Goal: Information Seeking & Learning: Compare options

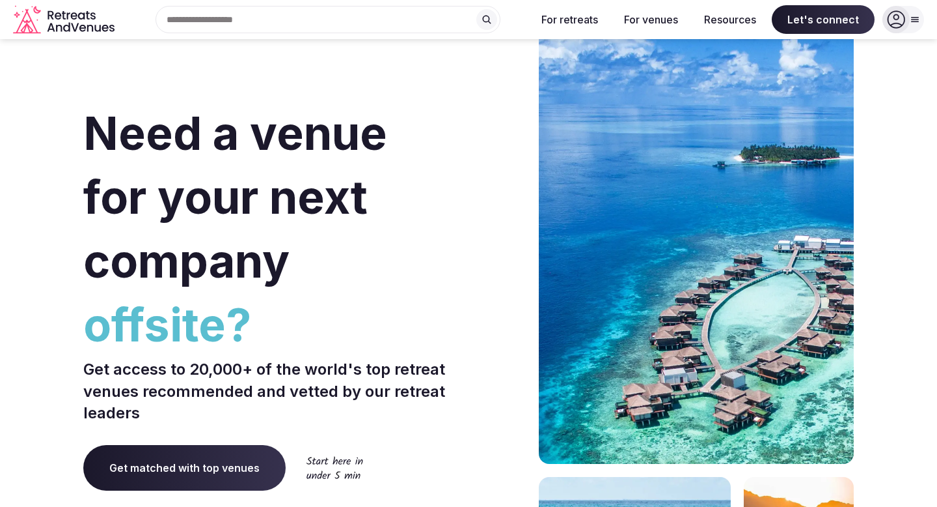
click at [909, 23] on div at bounding box center [896, 19] width 27 height 27
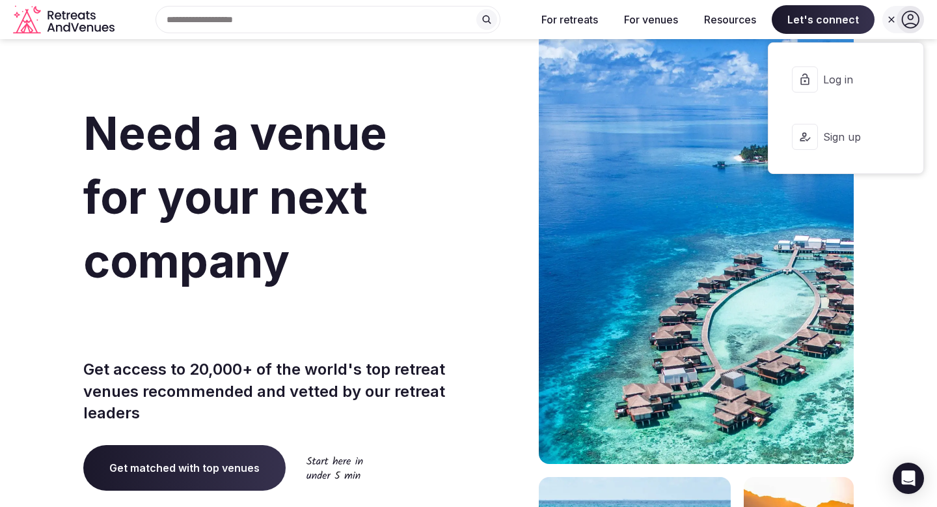
click at [861, 141] on span "Sign up" at bounding box center [855, 137] width 62 height 14
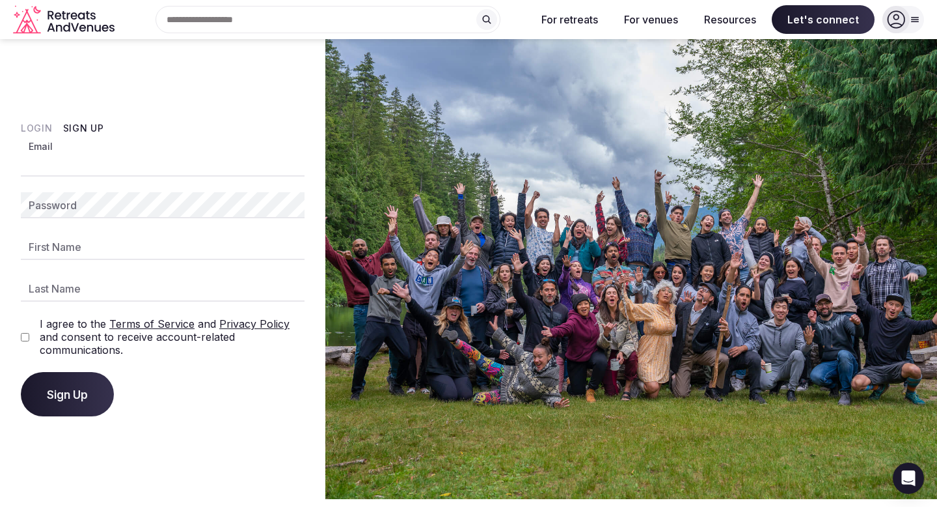
click at [156, 165] on input "Email" at bounding box center [163, 163] width 284 height 26
type input "**********"
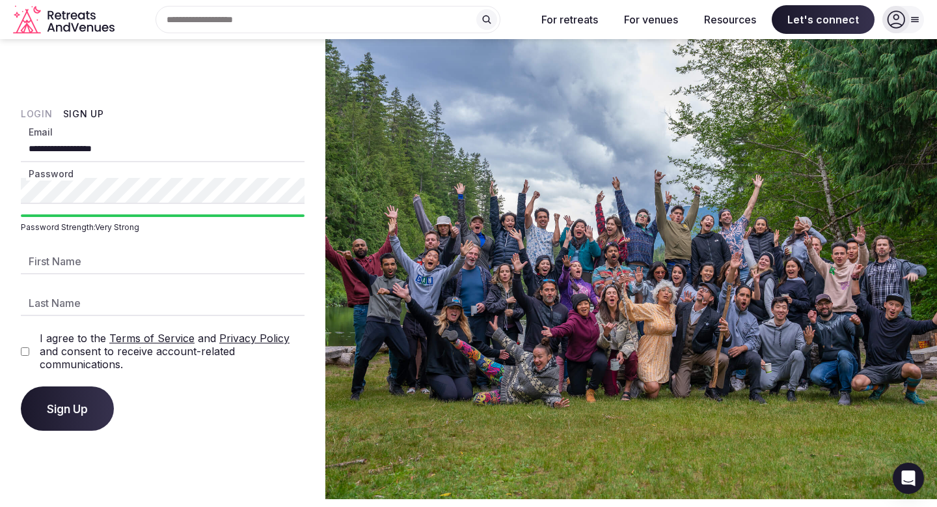
click at [74, 263] on input "First Name" at bounding box center [163, 261] width 284 height 26
type input "*****"
type input "****"
click at [76, 403] on span "Sign Up" at bounding box center [67, 408] width 41 height 13
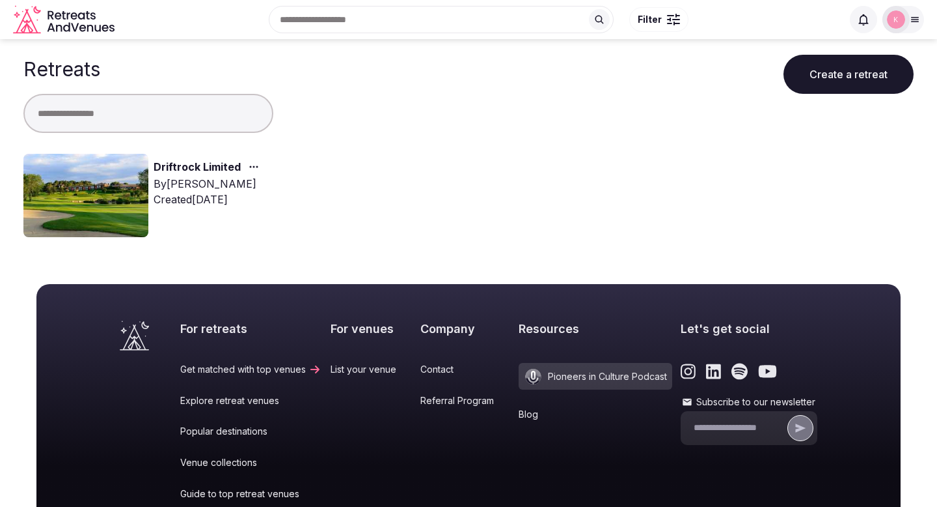
click at [190, 169] on link "Driftrock Limited" at bounding box center [197, 167] width 87 height 17
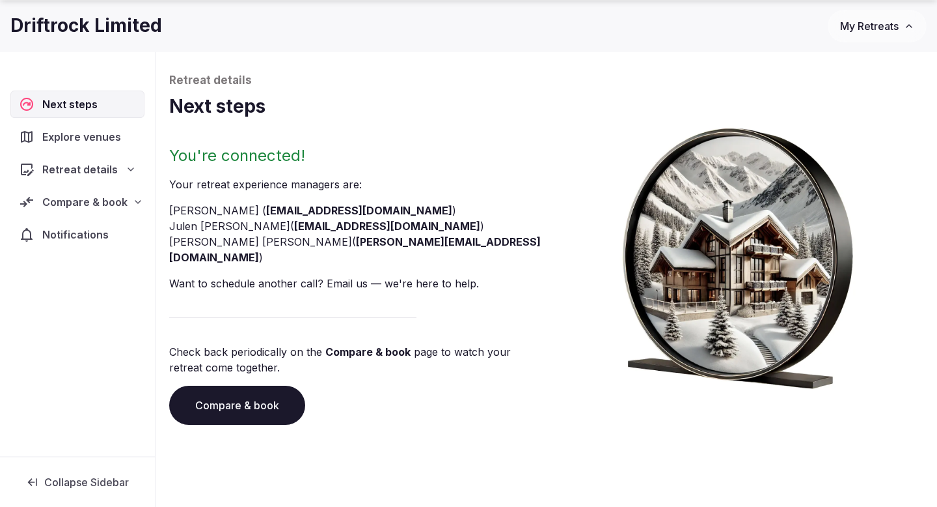
scroll to position [56, 0]
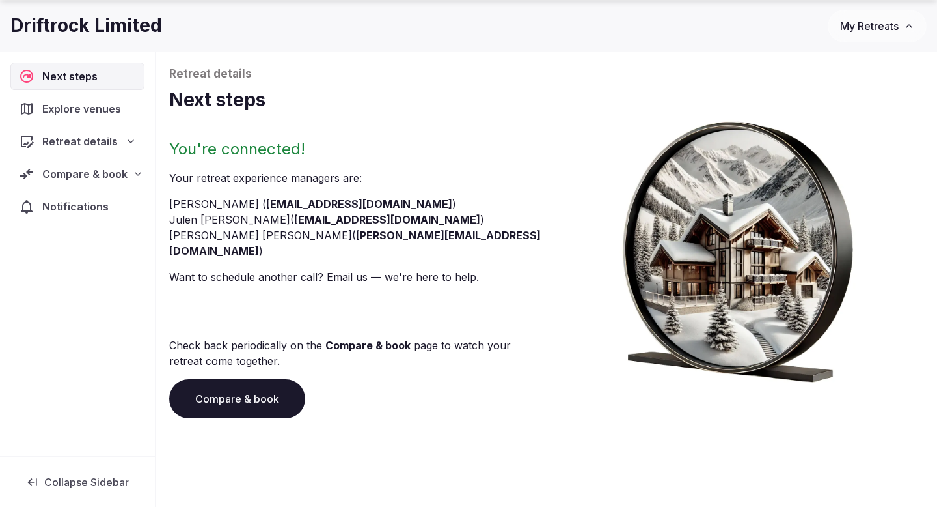
click at [67, 109] on span "Explore venues" at bounding box center [84, 109] width 84 height 16
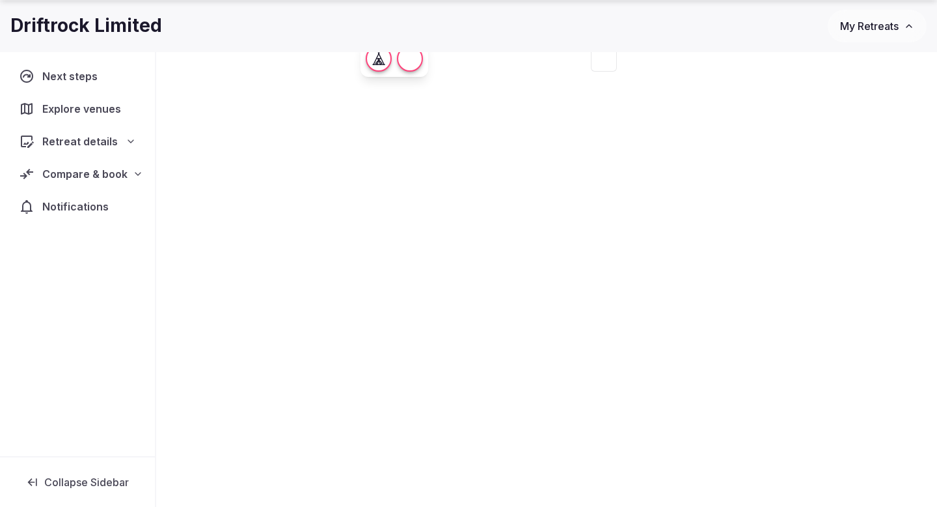
click at [92, 111] on span "Explore venues" at bounding box center [84, 109] width 84 height 16
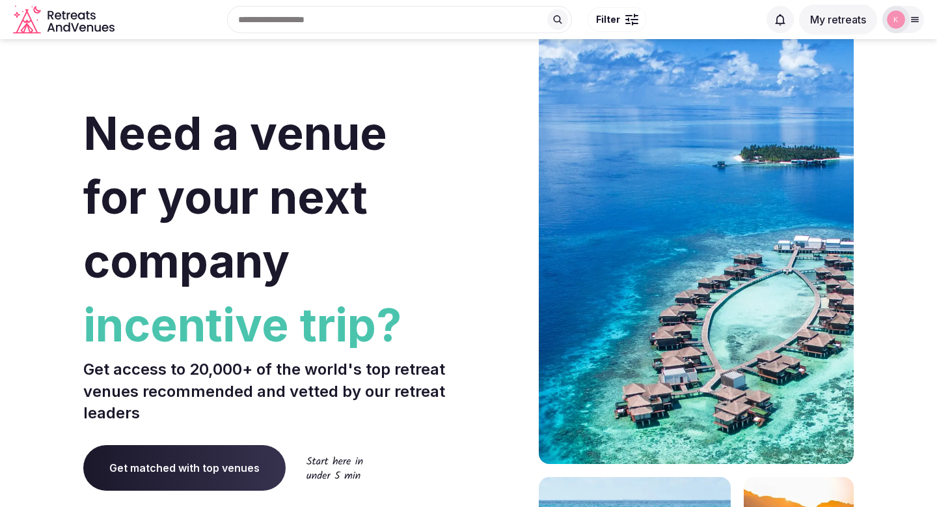
click at [825, 18] on button "My retreats" at bounding box center [838, 20] width 78 height 30
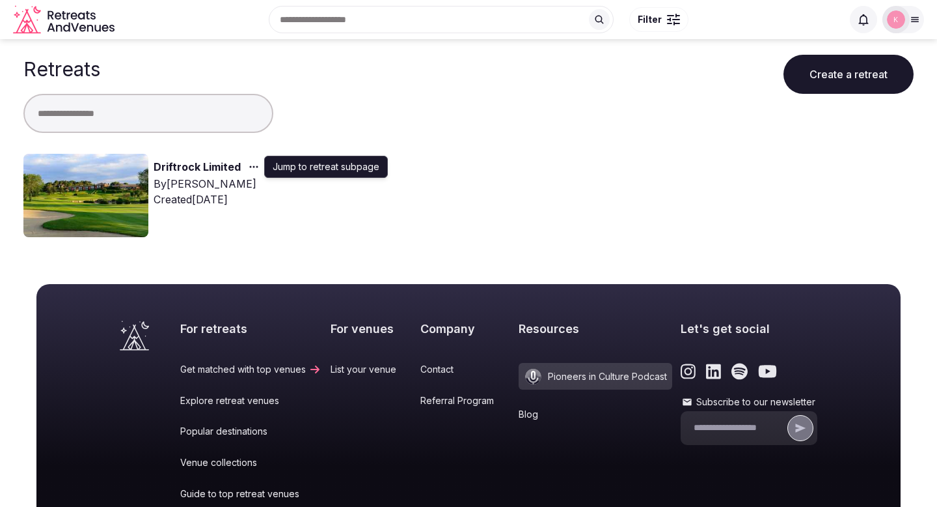
click at [249, 169] on icon "button" at bounding box center [254, 166] width 10 height 10
click at [189, 163] on link "Driftrock Limited" at bounding box center [197, 167] width 87 height 17
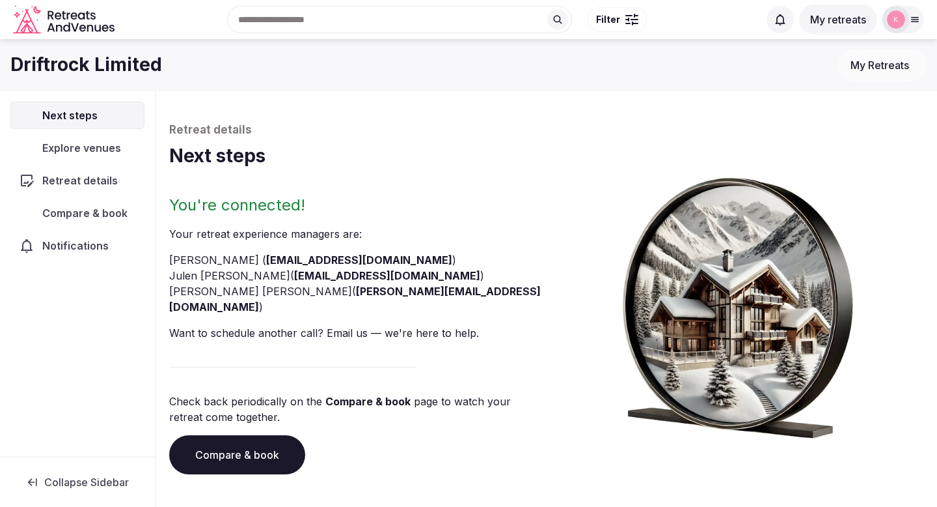
scroll to position [56, 0]
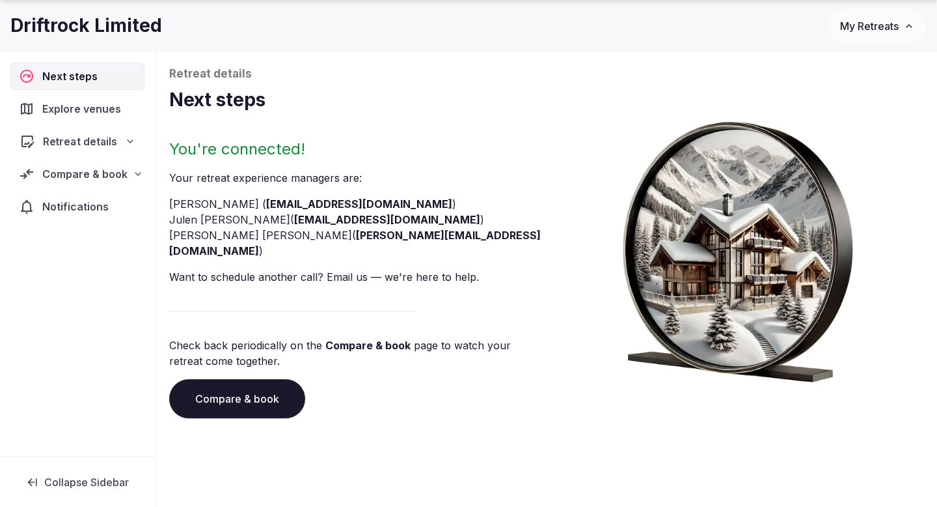
click at [128, 141] on icon at bounding box center [130, 141] width 5 height 3
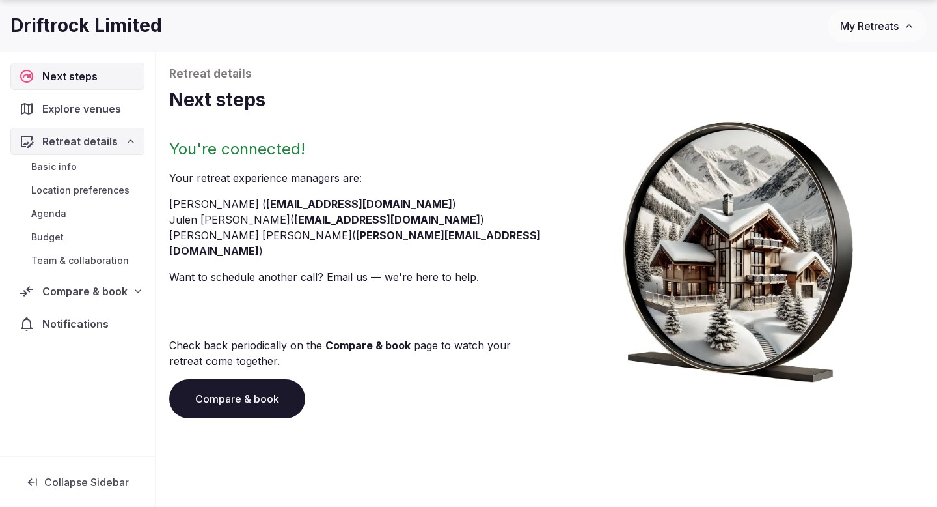
click at [133, 294] on icon at bounding box center [138, 291] width 10 height 10
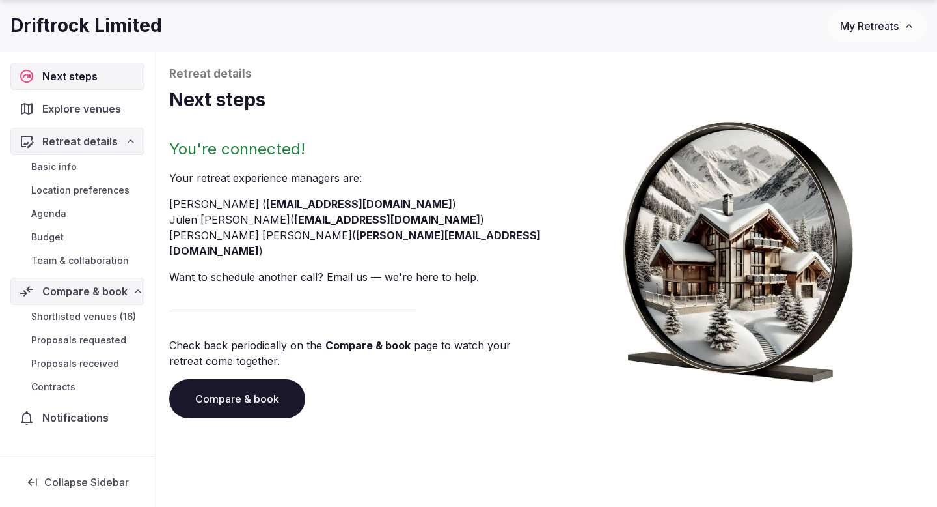
click at [92, 317] on span "Shortlisted venues (16)" at bounding box center [83, 316] width 105 height 13
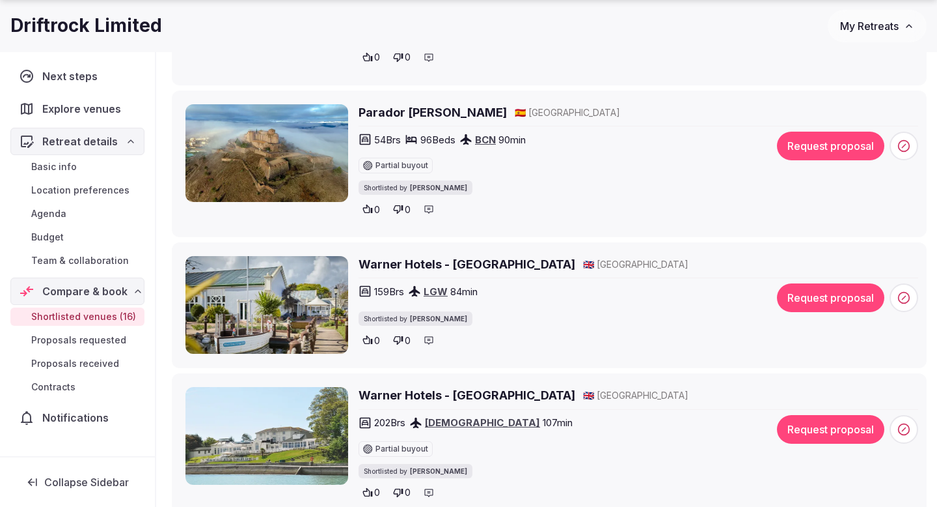
scroll to position [1221, 0]
click at [307, 277] on img at bounding box center [267, 304] width 163 height 98
click at [394, 267] on h2 "Warner Hotels - Lakeside" at bounding box center [467, 263] width 217 height 16
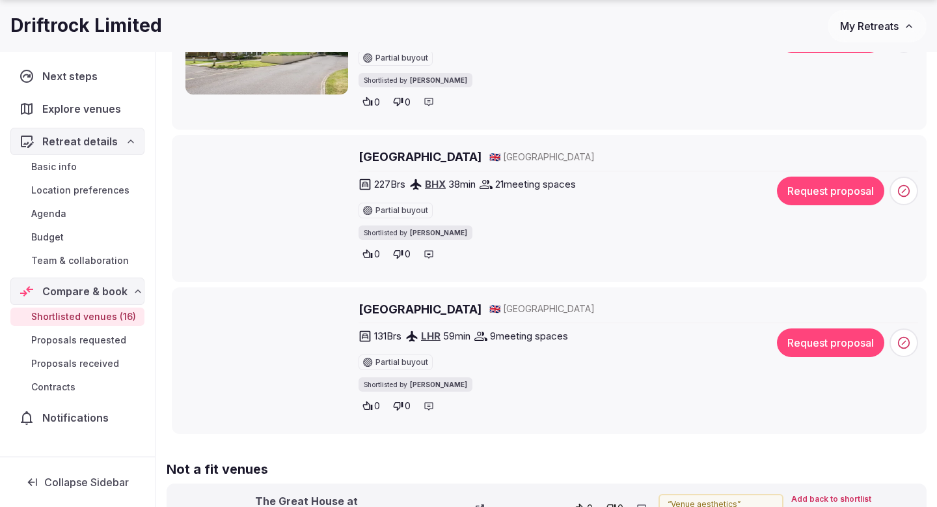
scroll to position [2449, 0]
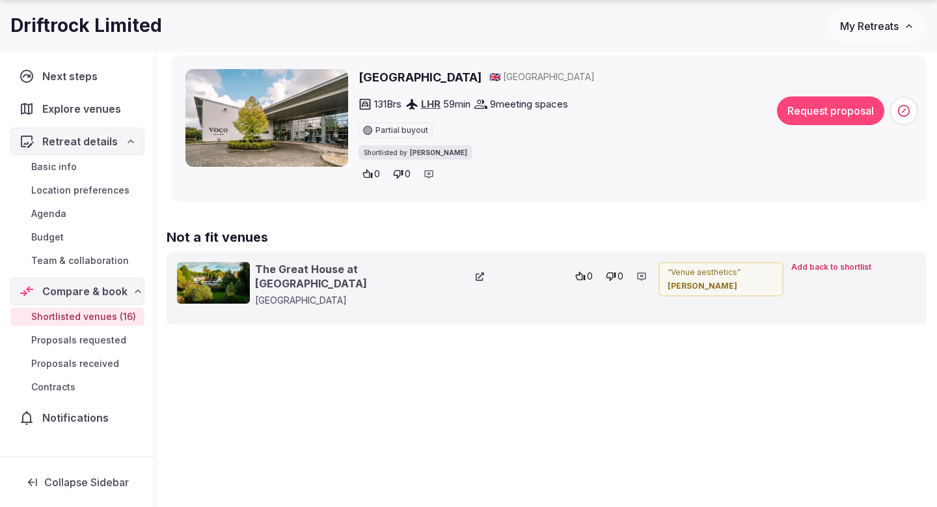
click at [434, 83] on h2 "Voco Winchester Hotel & Spa" at bounding box center [420, 77] width 123 height 16
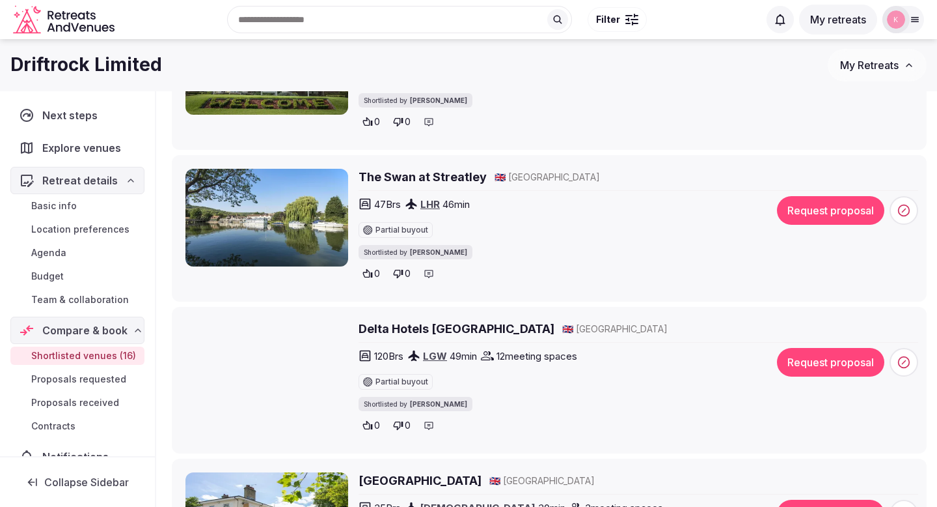
scroll to position [1740, 0]
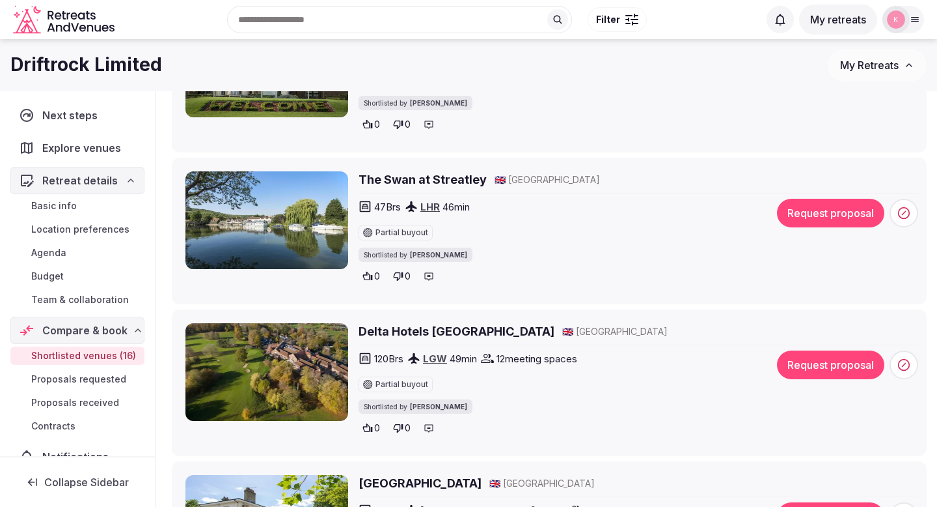
click at [469, 333] on h2 "Delta Hotels Tudor Park Country Club" at bounding box center [457, 331] width 196 height 16
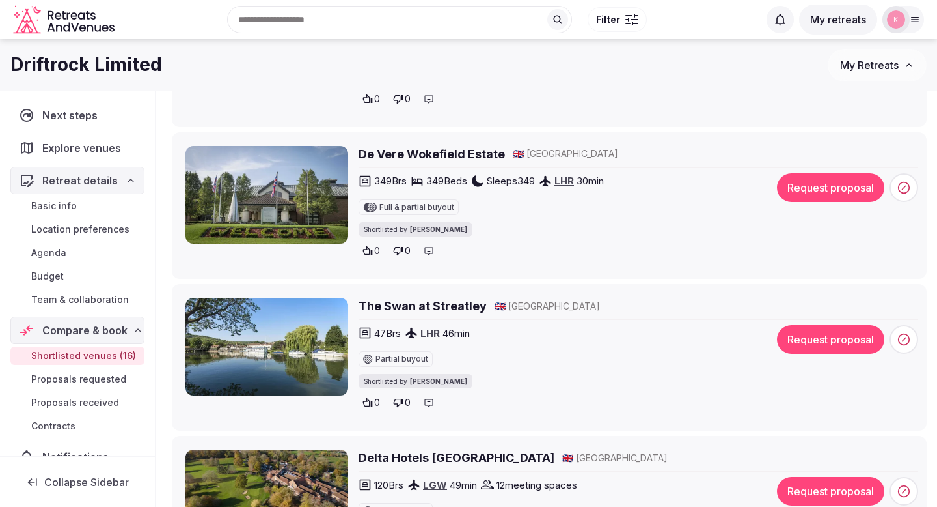
scroll to position [1611, 0]
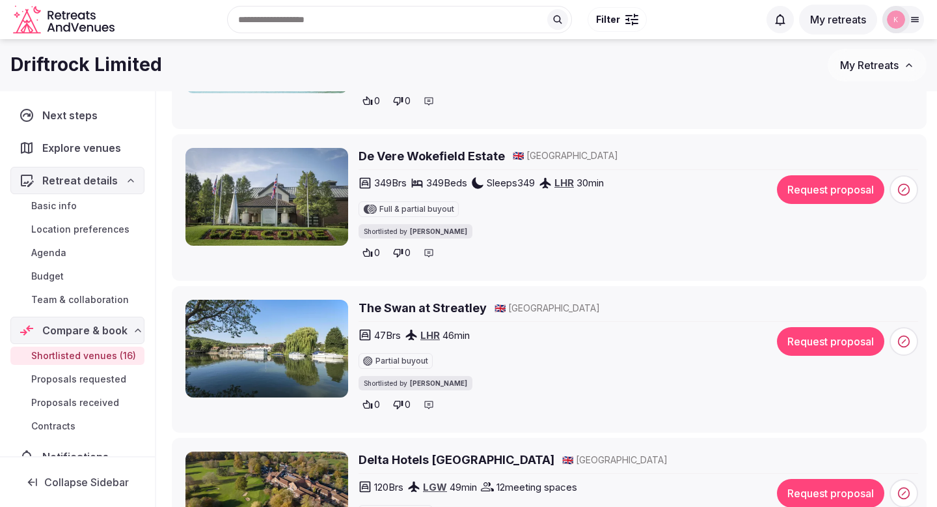
click at [305, 187] on img at bounding box center [267, 197] width 163 height 98
click at [376, 163] on h2 "De Vere Wokefield Estate" at bounding box center [432, 156] width 146 height 16
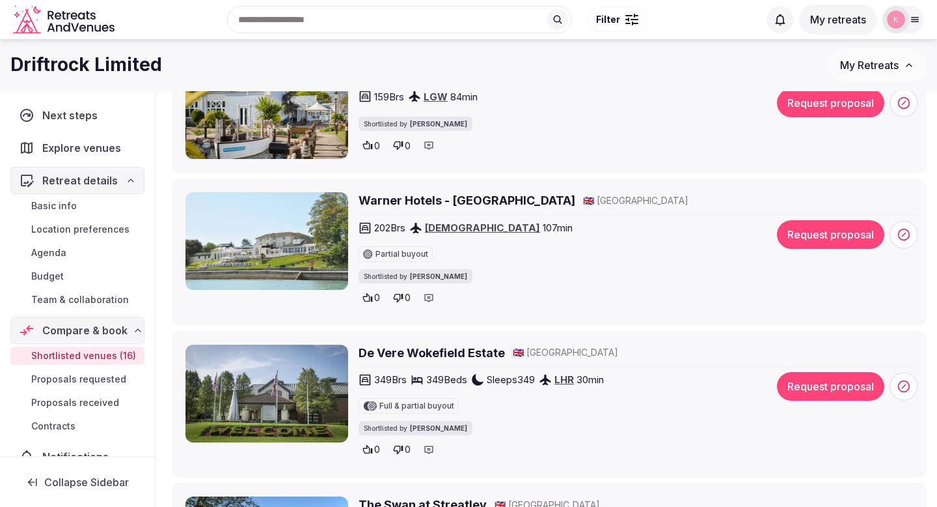
scroll to position [1411, 0]
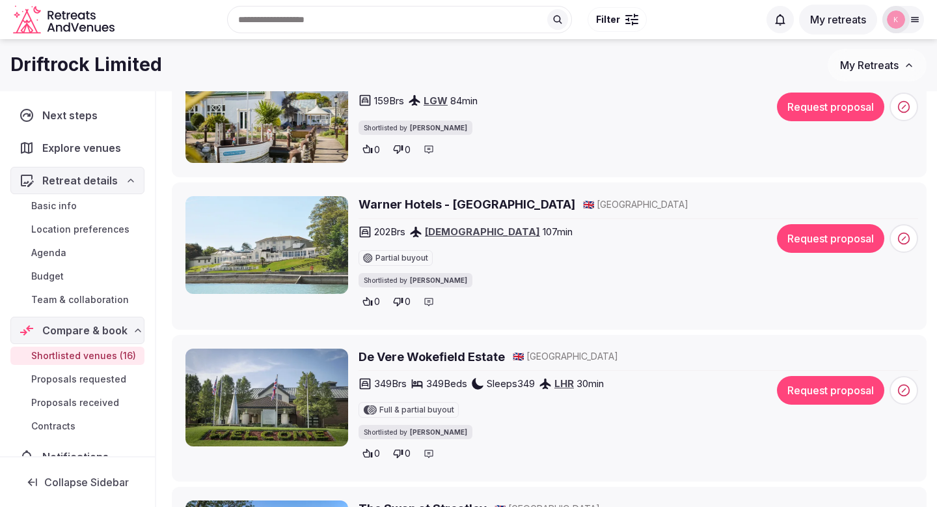
click at [406, 210] on h2 "Warner Hotels - Norton Grange" at bounding box center [467, 204] width 217 height 16
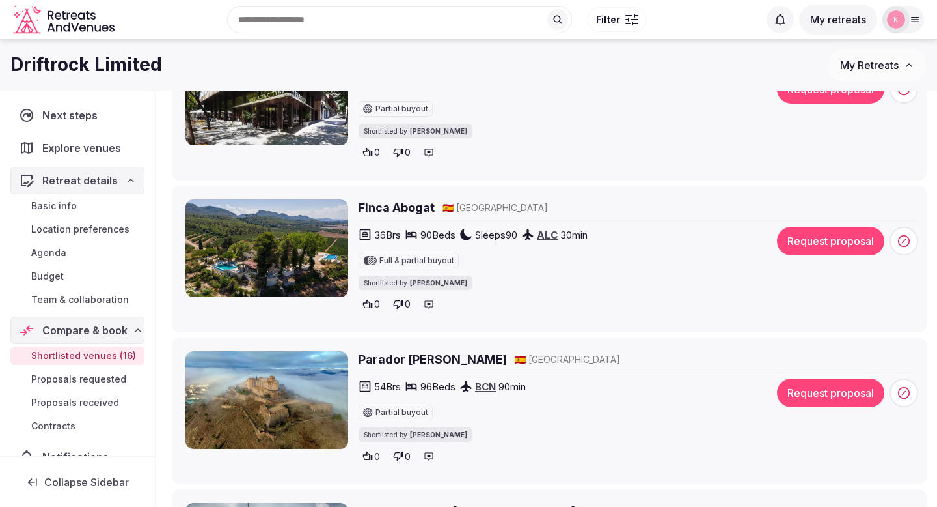
scroll to position [968, 0]
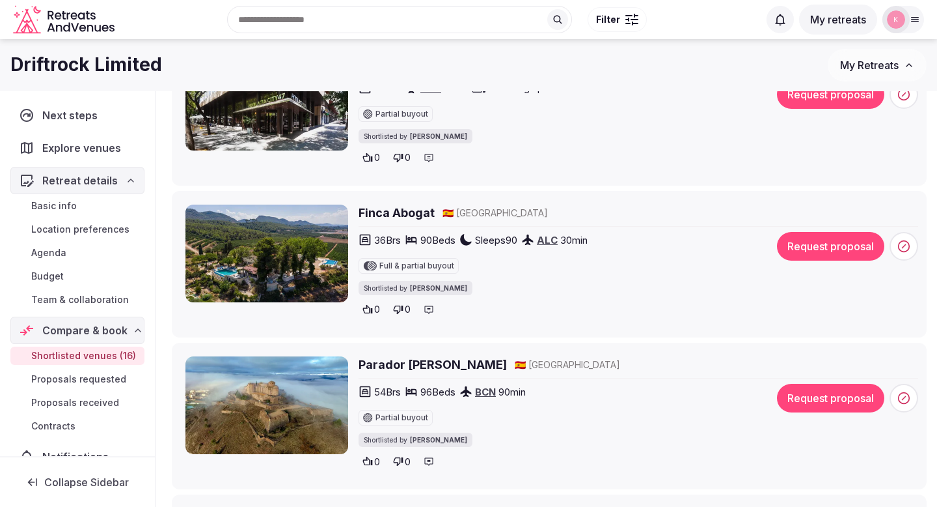
click at [374, 214] on h2 "Finca Abogat" at bounding box center [397, 212] width 76 height 16
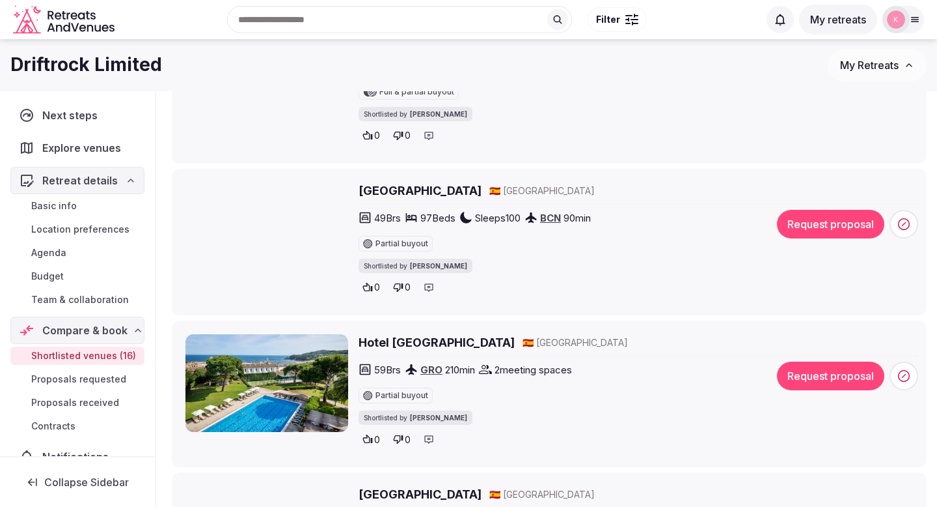
scroll to position [229, 0]
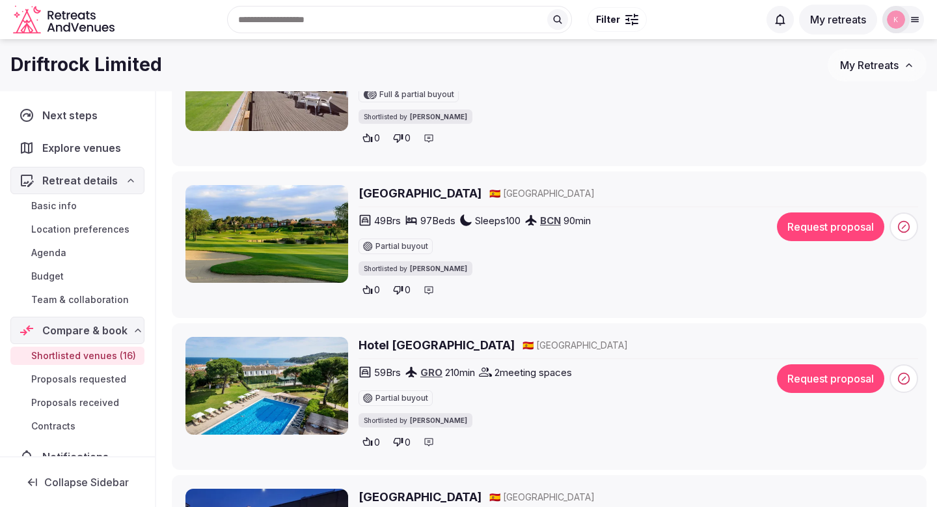
click at [447, 347] on h2 "Hotel Alga Calella de Palafrugell" at bounding box center [437, 345] width 156 height 16
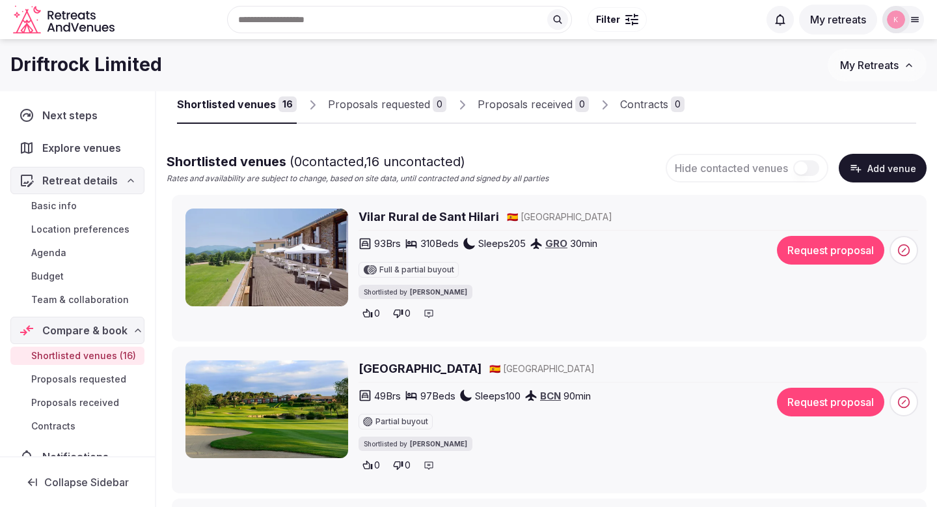
scroll to position [51, 0]
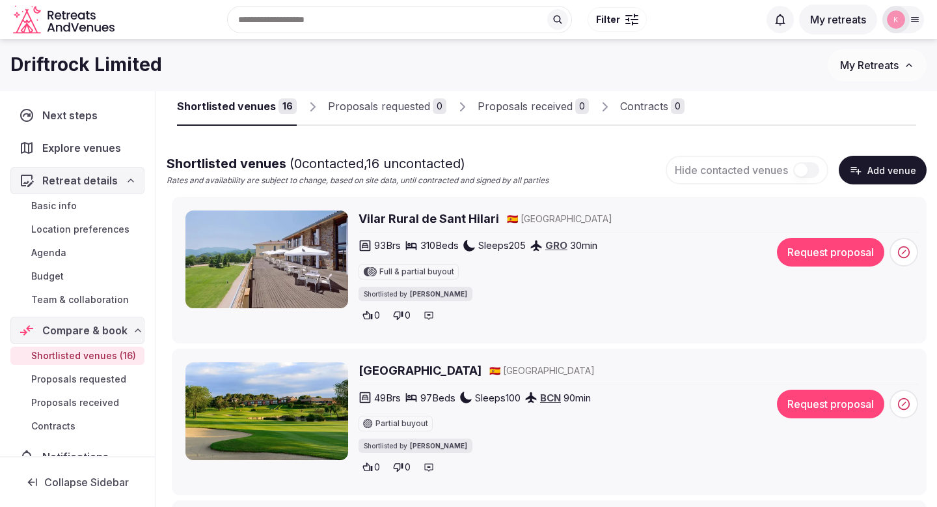
click at [390, 214] on h2 "Vilar Rural de Sant Hilari" at bounding box center [429, 218] width 141 height 16
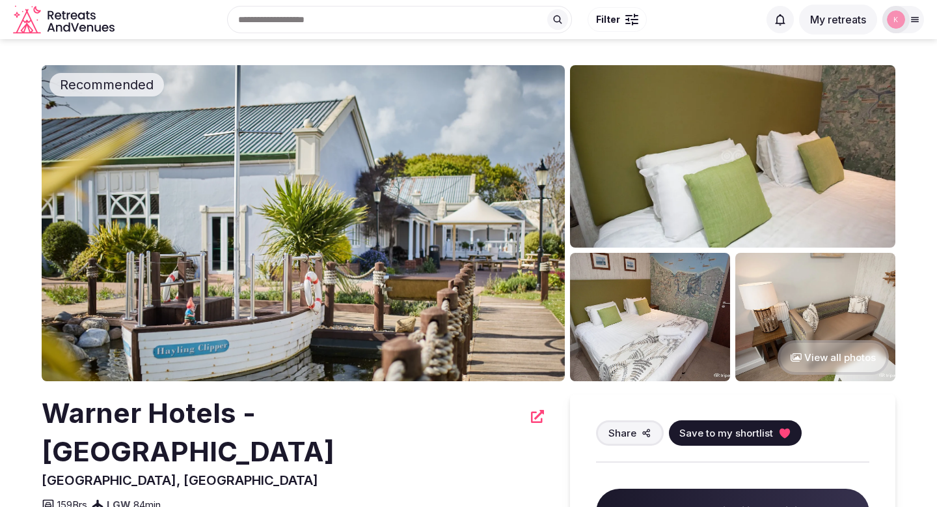
click at [394, 267] on img at bounding box center [303, 223] width 523 height 316
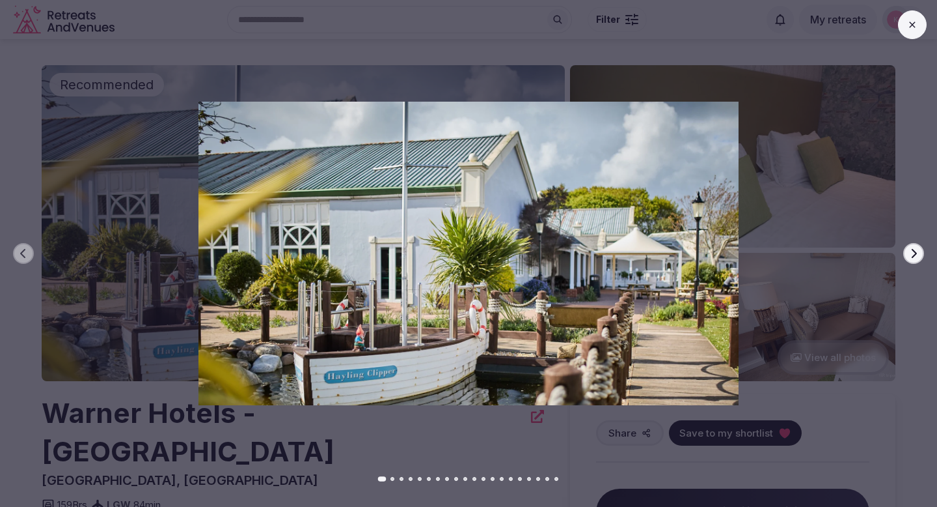
click at [915, 254] on icon "button" at bounding box center [914, 253] width 5 height 9
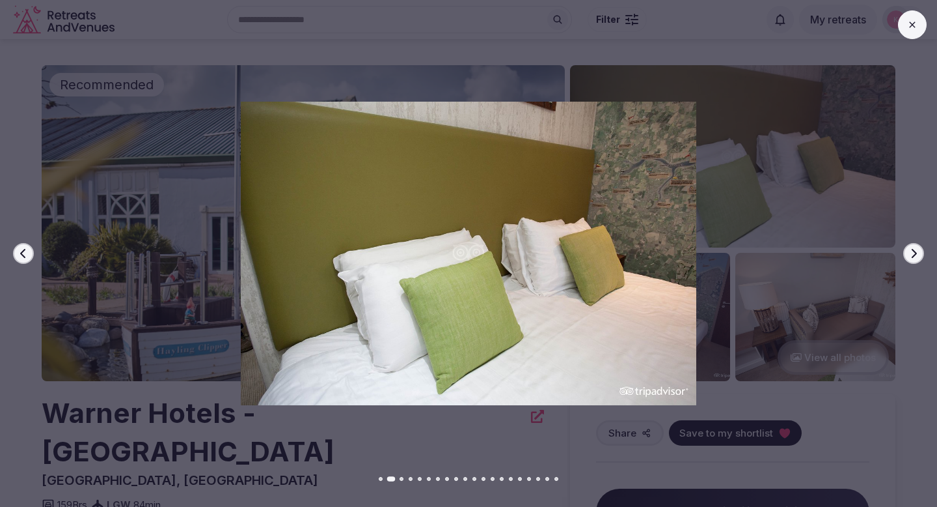
click at [915, 254] on icon "button" at bounding box center [914, 253] width 5 height 9
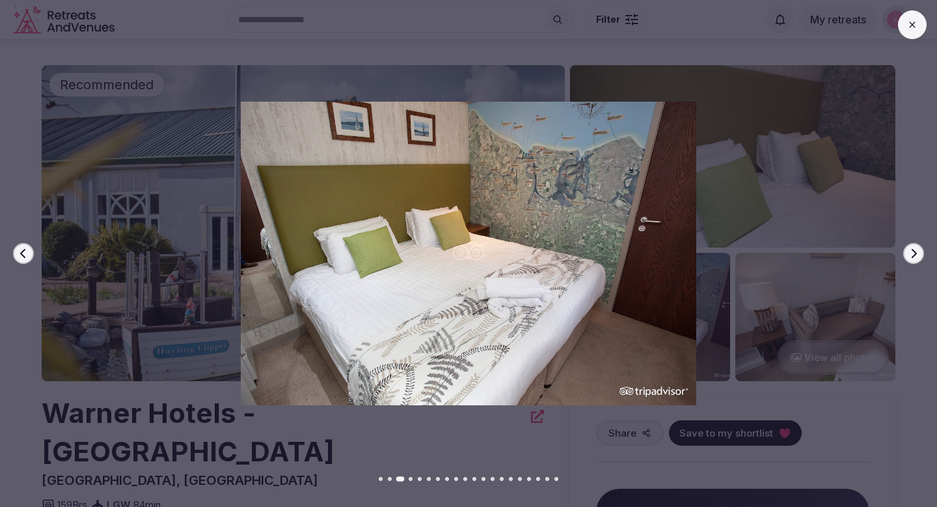
click at [915, 254] on icon "button" at bounding box center [914, 253] width 5 height 9
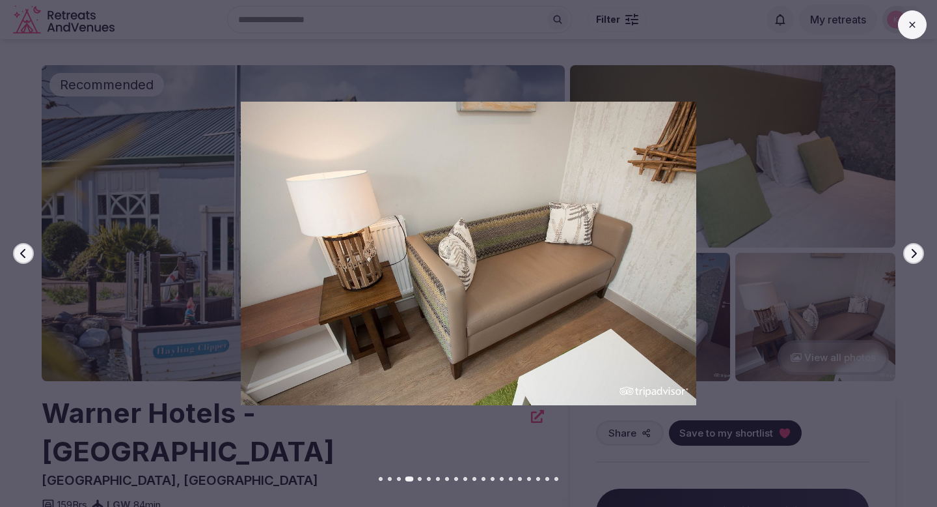
click at [915, 254] on icon "button" at bounding box center [914, 253] width 5 height 9
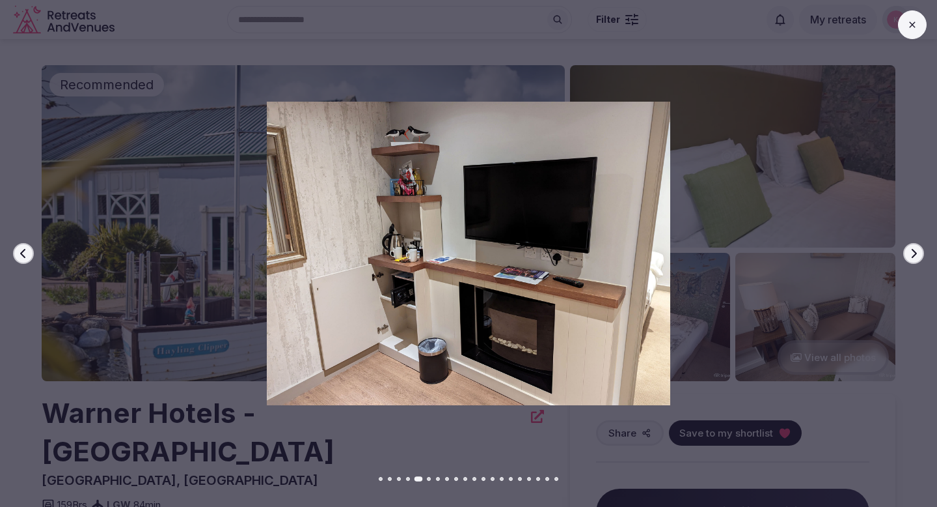
click at [915, 254] on icon "button" at bounding box center [914, 253] width 5 height 9
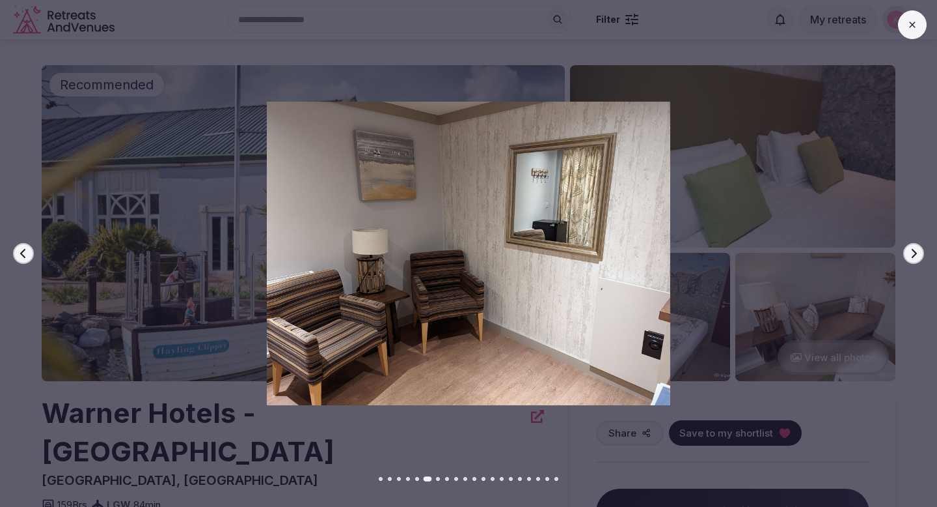
click at [915, 254] on icon "button" at bounding box center [914, 253] width 5 height 9
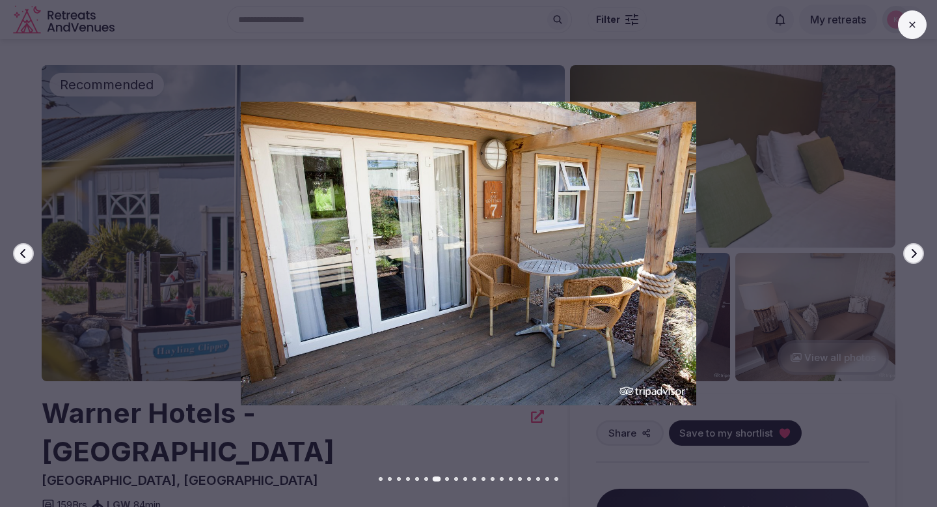
click at [915, 254] on icon "button" at bounding box center [914, 253] width 5 height 9
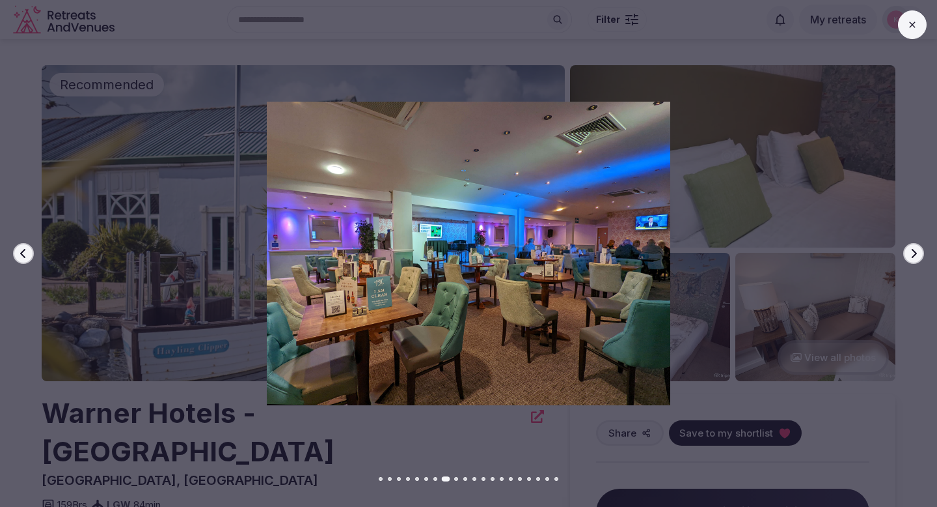
click at [915, 254] on icon "button" at bounding box center [914, 253] width 5 height 9
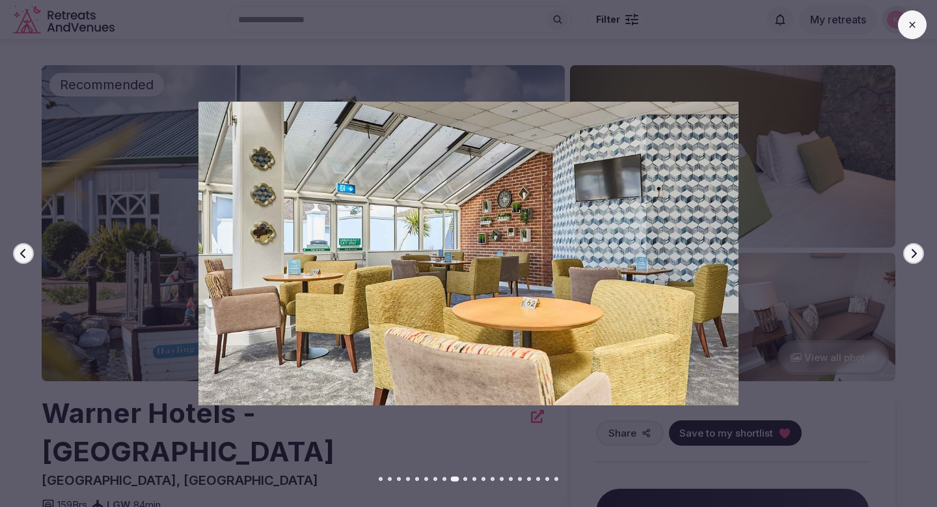
click at [915, 254] on icon "button" at bounding box center [914, 253] width 5 height 9
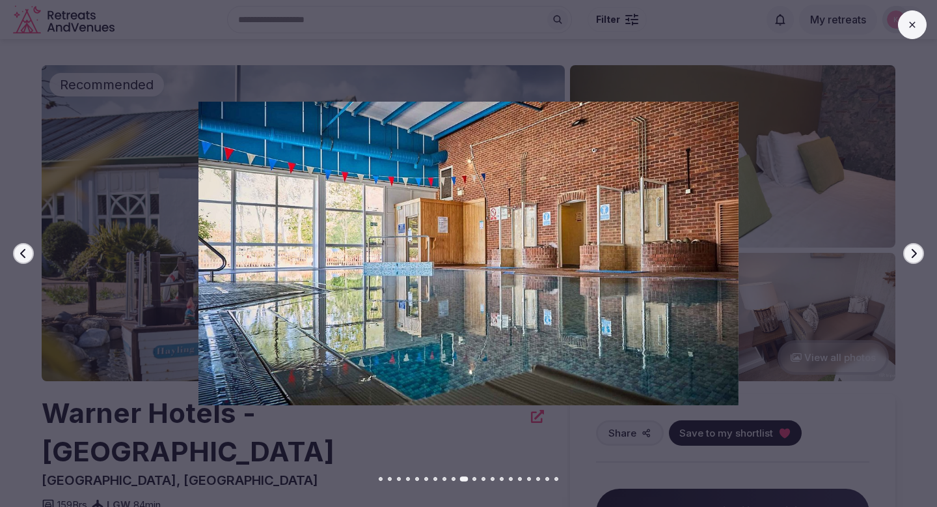
click at [915, 254] on icon "button" at bounding box center [914, 253] width 5 height 9
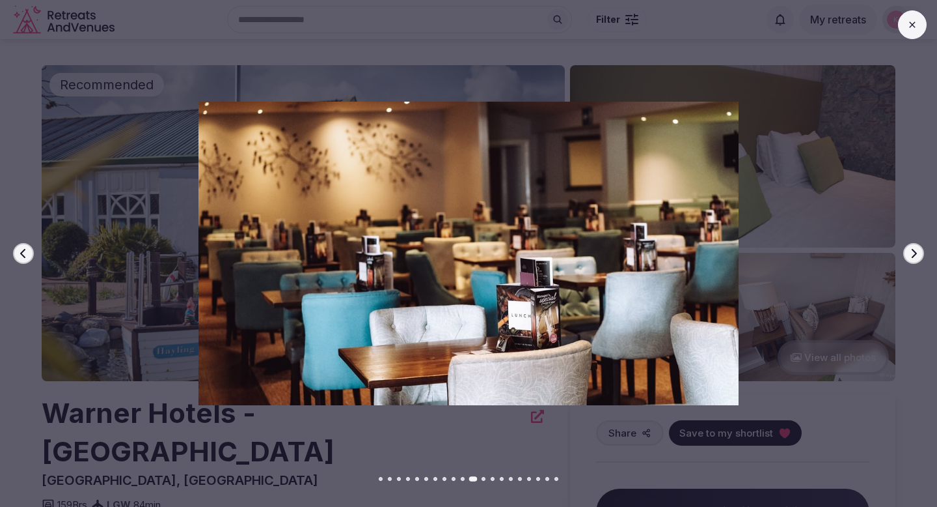
click at [915, 254] on icon "button" at bounding box center [914, 253] width 5 height 9
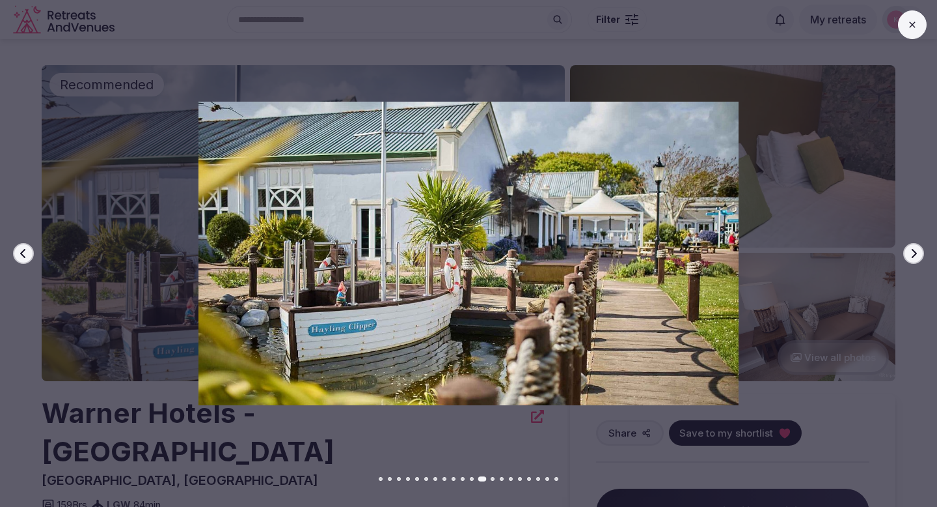
click at [915, 254] on icon "button" at bounding box center [914, 253] width 5 height 9
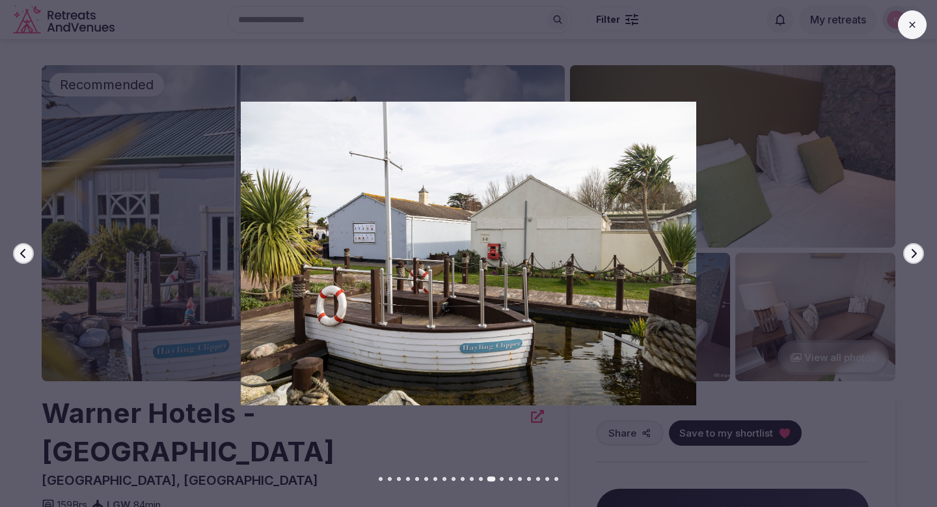
click at [915, 254] on icon "button" at bounding box center [914, 253] width 5 height 9
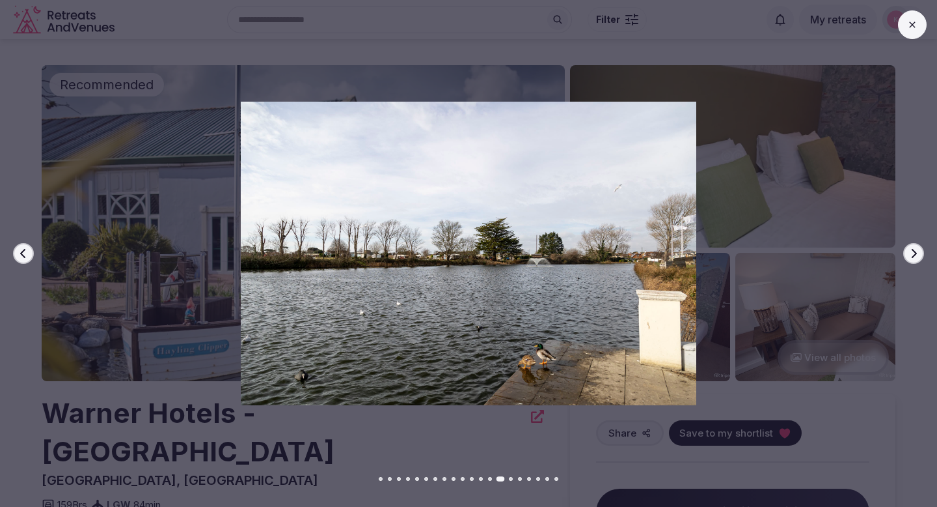
click at [906, 35] on button at bounding box center [912, 24] width 29 height 29
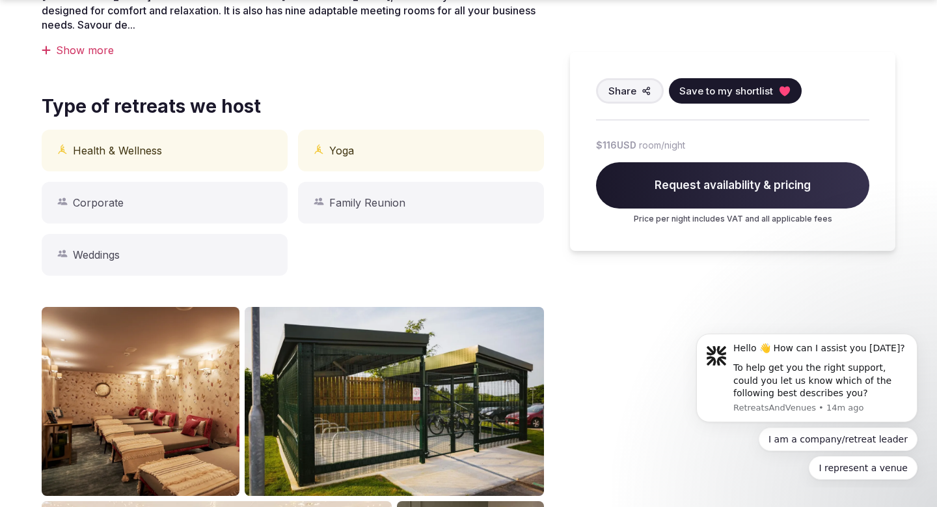
click at [76, 52] on div "Show more" at bounding box center [293, 50] width 503 height 14
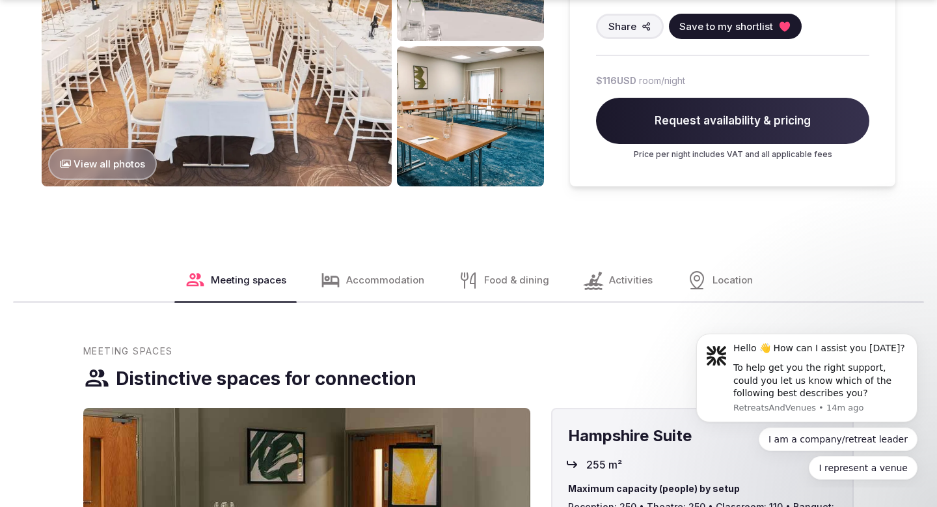
scroll to position [1264, 0]
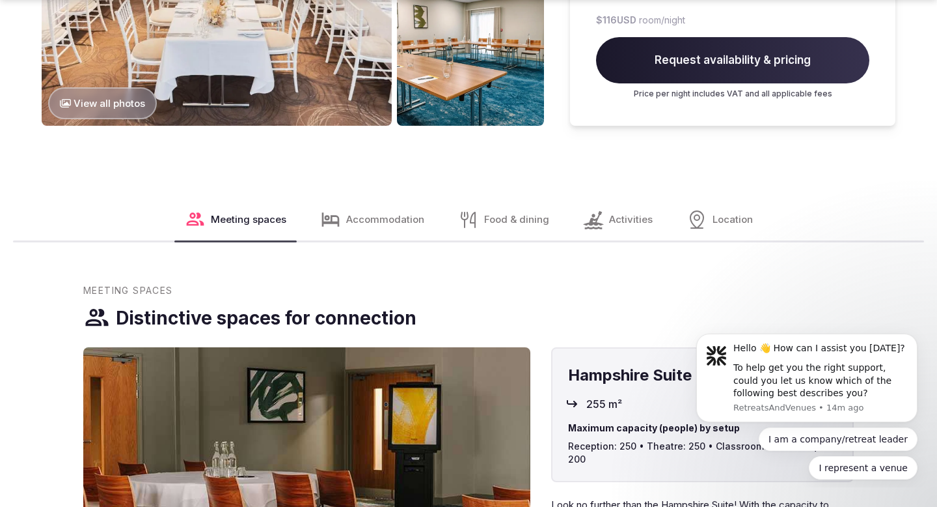
click at [725, 223] on span "Location" at bounding box center [733, 219] width 40 height 14
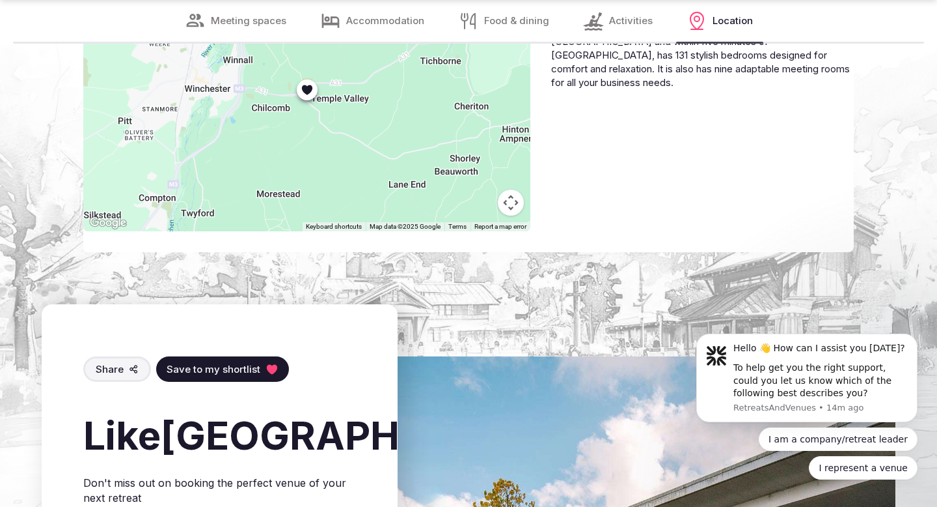
scroll to position [3561, 0]
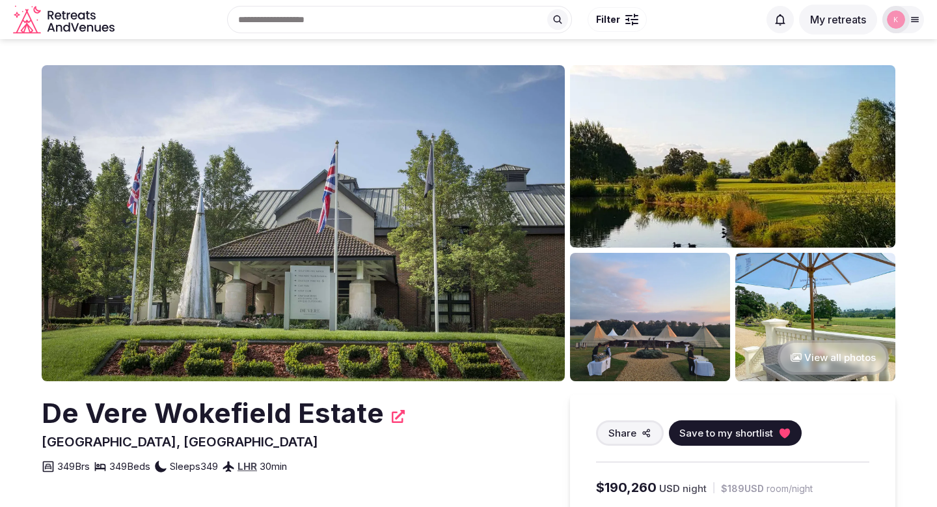
click at [456, 291] on img at bounding box center [303, 223] width 523 height 316
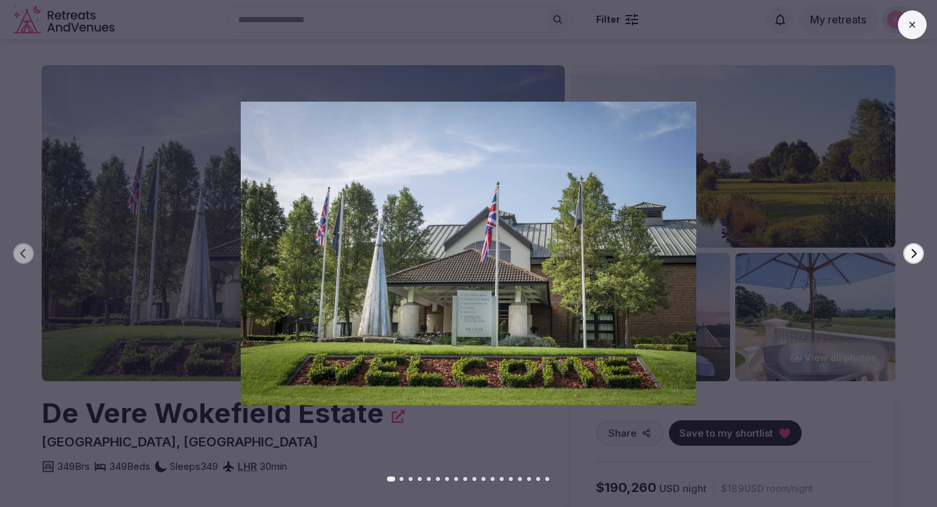
click at [921, 258] on button "Next slide" at bounding box center [914, 253] width 21 height 21
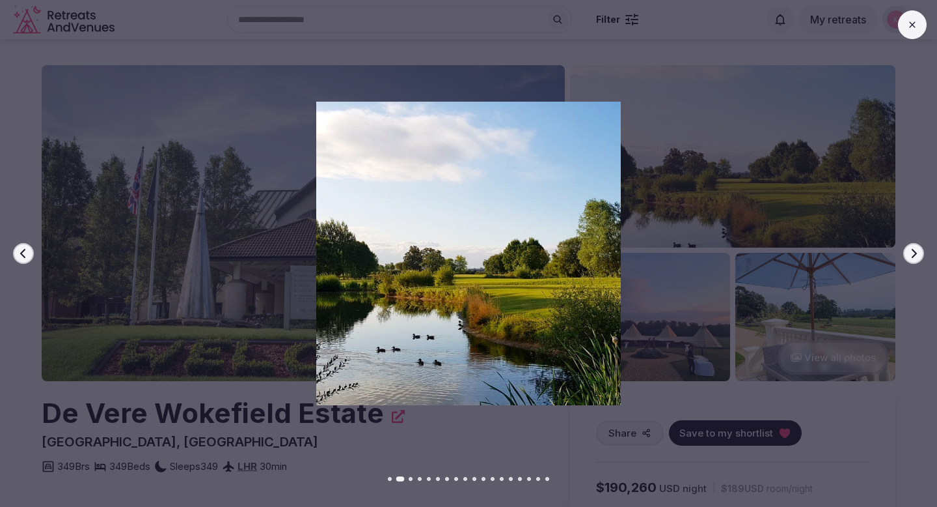
click at [920, 257] on button "Next slide" at bounding box center [914, 253] width 21 height 21
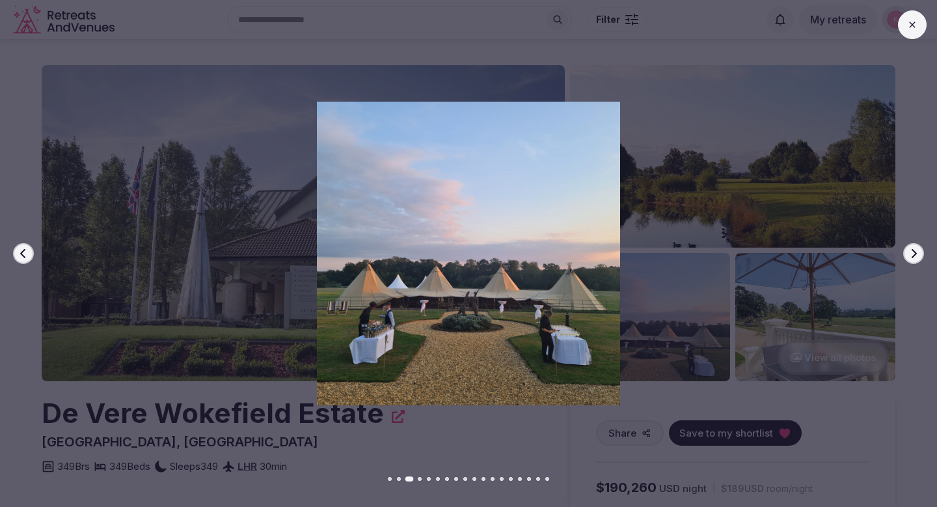
click at [920, 257] on button "Next slide" at bounding box center [914, 253] width 21 height 21
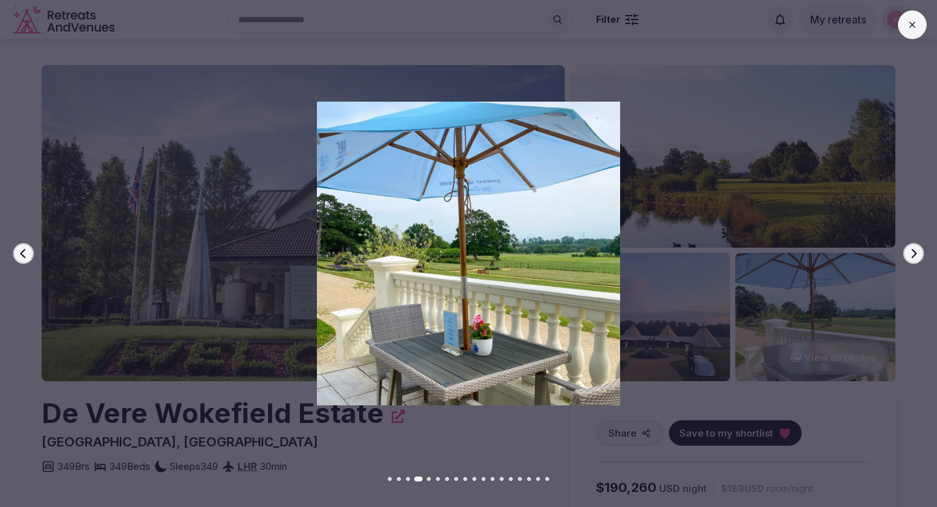
click at [920, 257] on button "Next slide" at bounding box center [914, 253] width 21 height 21
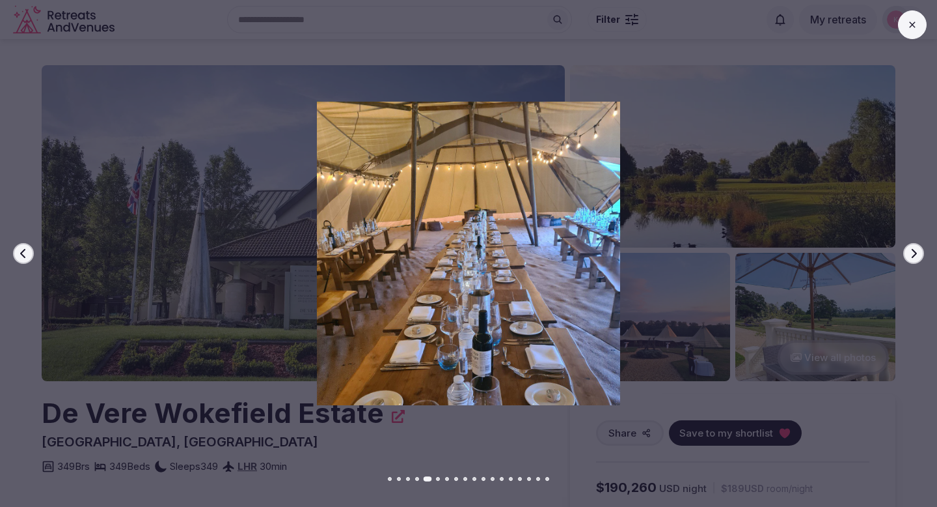
click at [920, 257] on button "Next slide" at bounding box center [914, 253] width 21 height 21
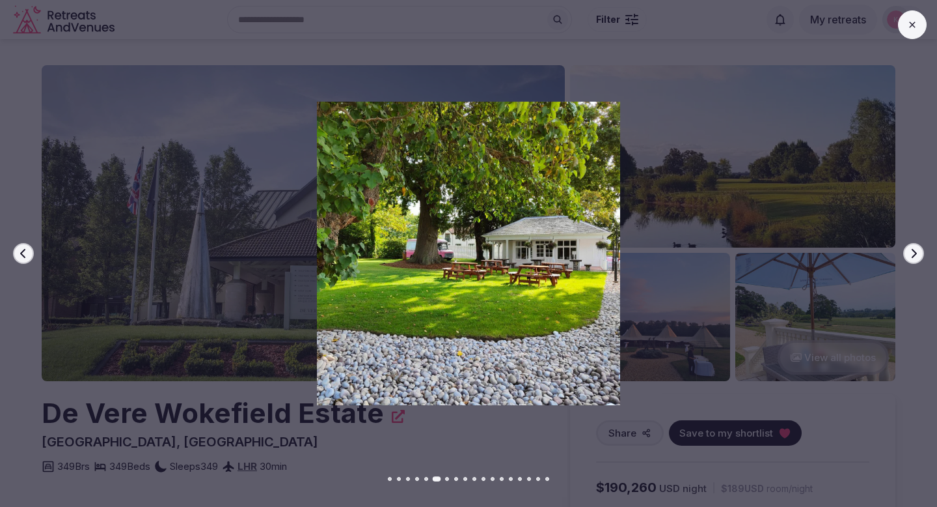
click at [911, 29] on icon at bounding box center [913, 25] width 10 height 10
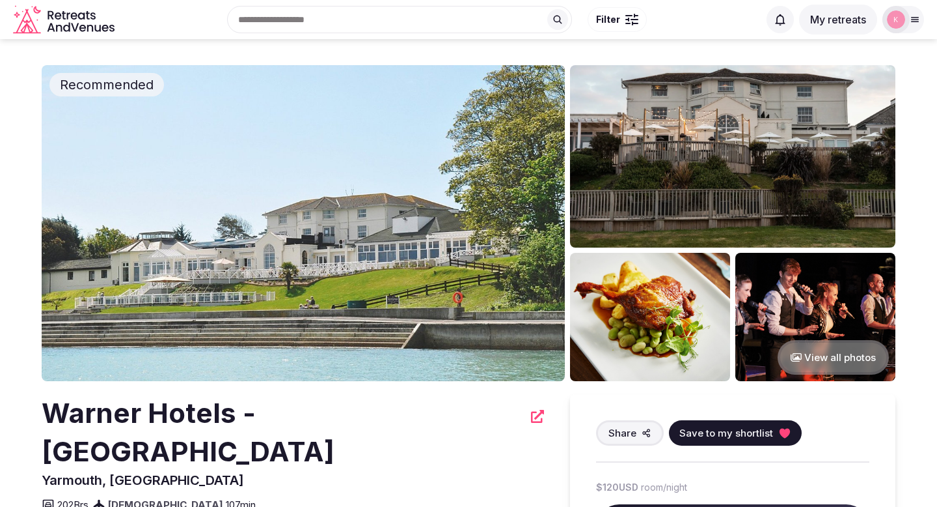
click at [345, 266] on img at bounding box center [303, 223] width 523 height 316
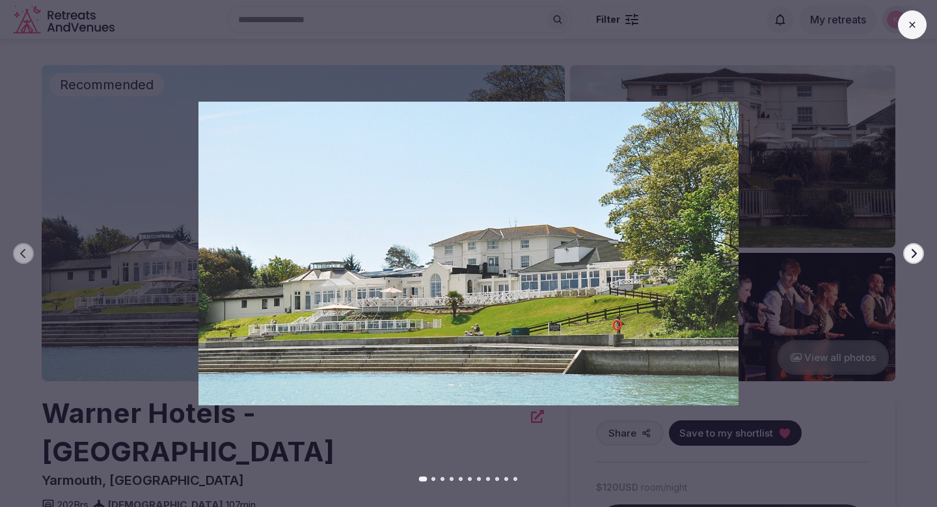
click at [915, 255] on icon "button" at bounding box center [914, 253] width 5 height 9
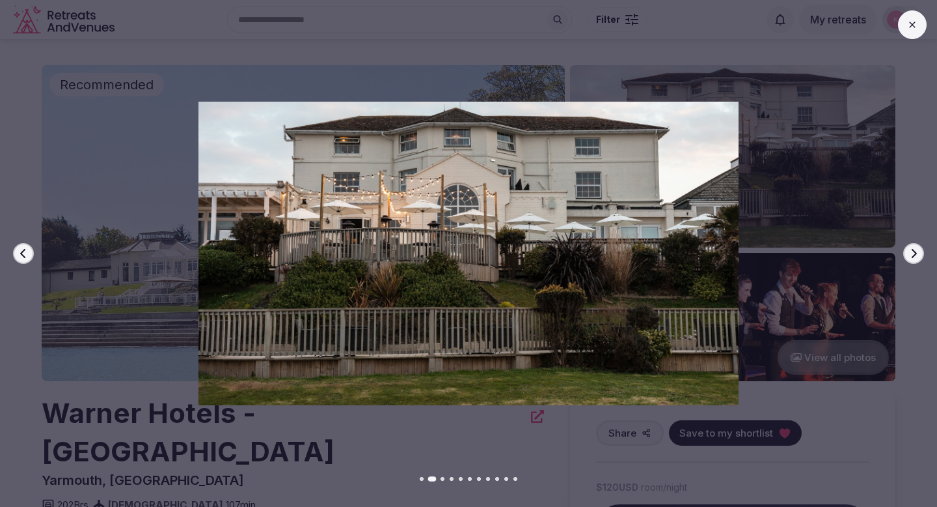
click at [915, 255] on icon "button" at bounding box center [914, 253] width 5 height 9
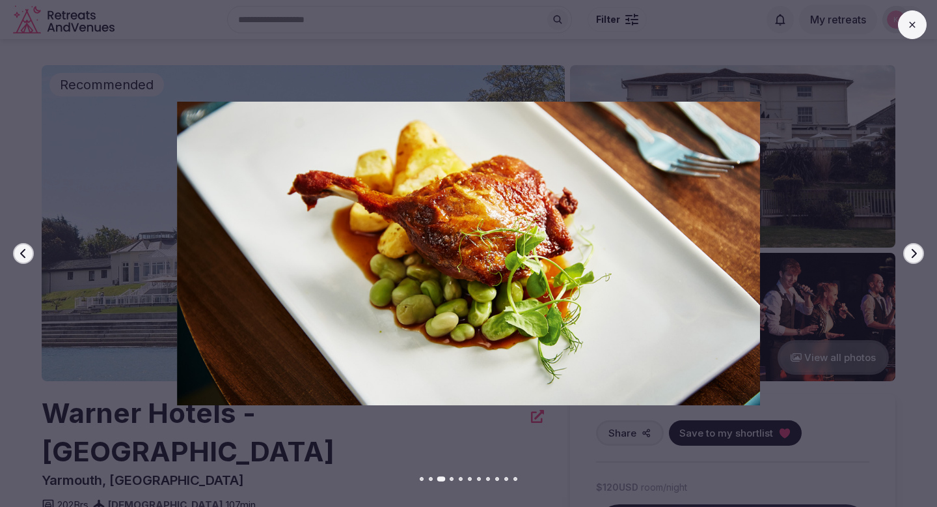
click at [915, 255] on icon "button" at bounding box center [914, 253] width 5 height 9
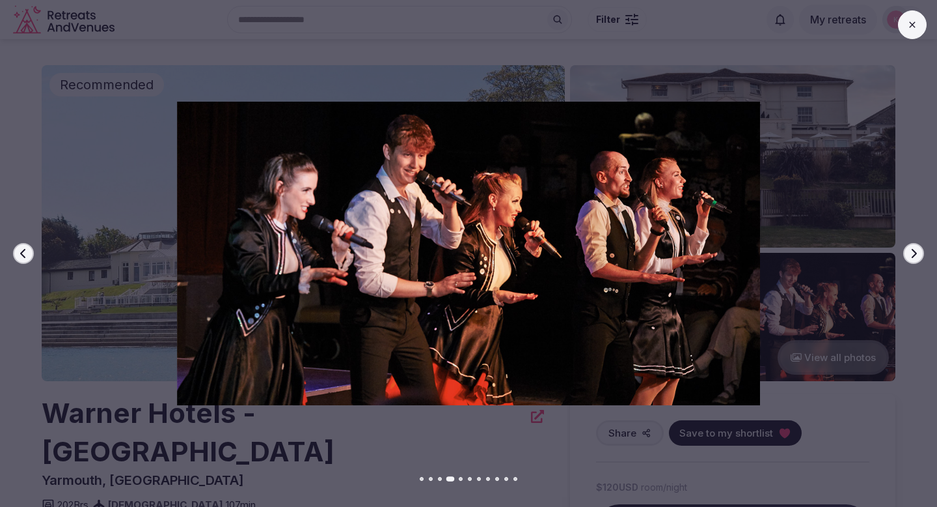
click at [915, 255] on icon "button" at bounding box center [914, 253] width 5 height 9
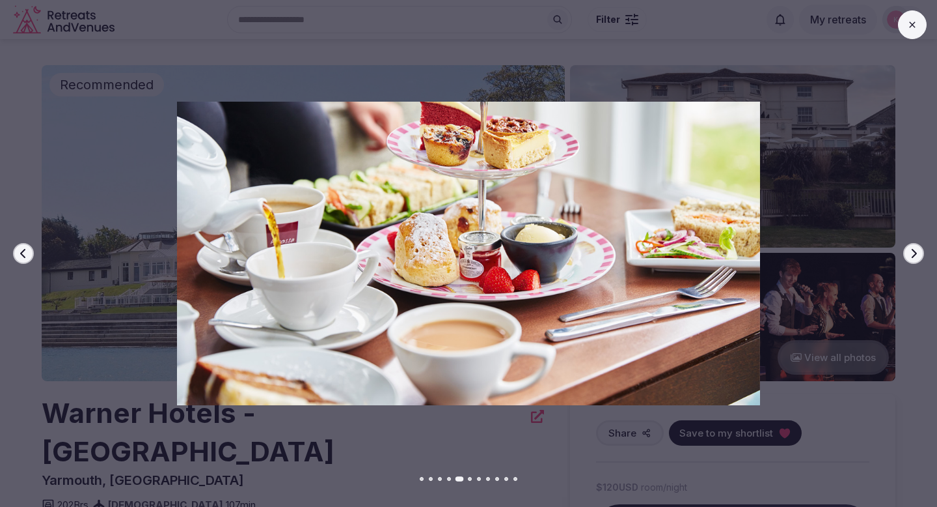
click at [915, 255] on icon "button" at bounding box center [914, 253] width 5 height 9
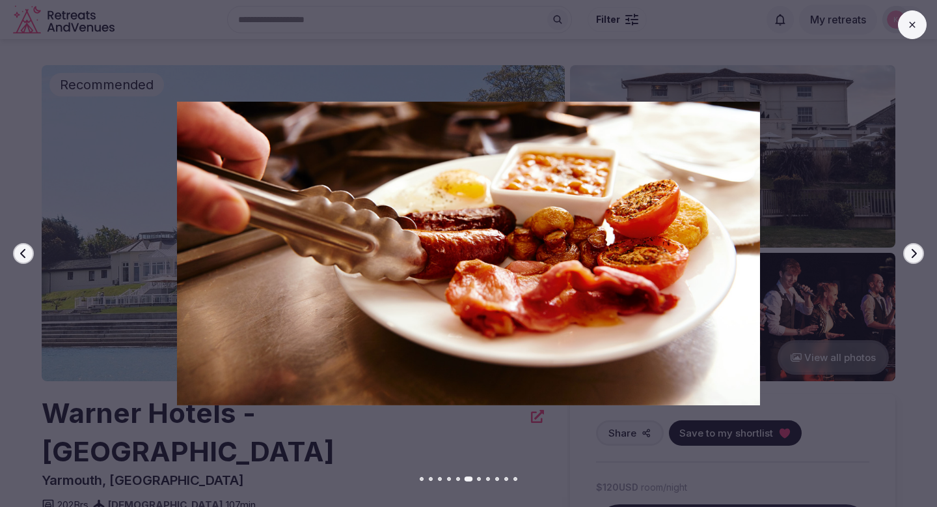
click at [915, 255] on icon "button" at bounding box center [914, 253] width 5 height 9
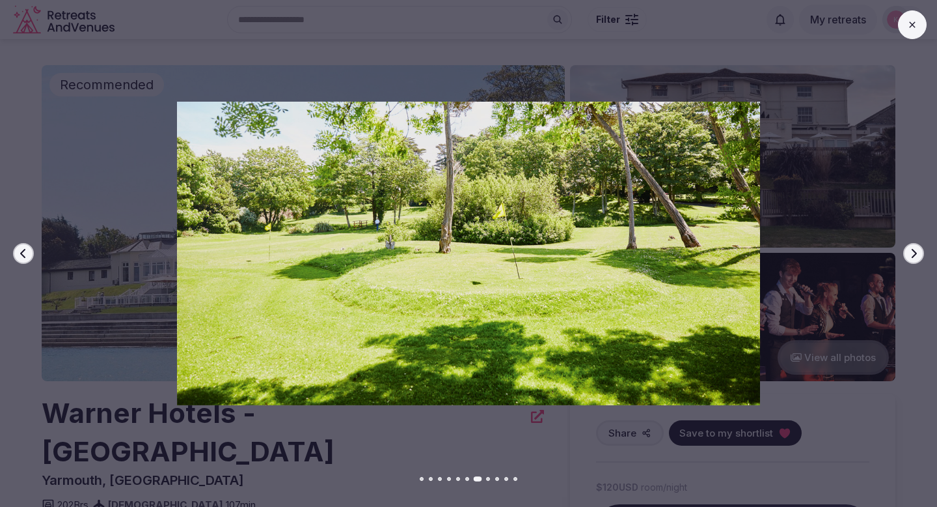
click at [915, 255] on icon "button" at bounding box center [914, 253] width 5 height 9
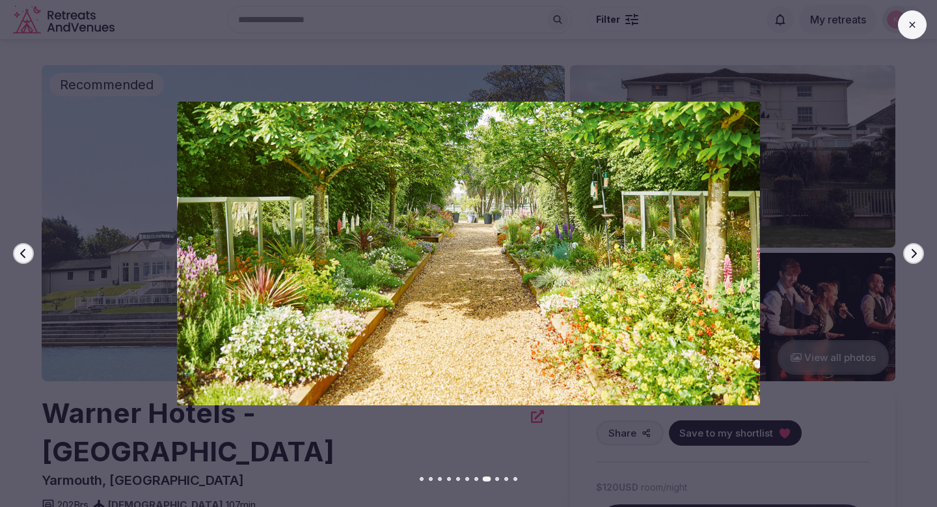
click at [915, 255] on icon "button" at bounding box center [914, 253] width 5 height 9
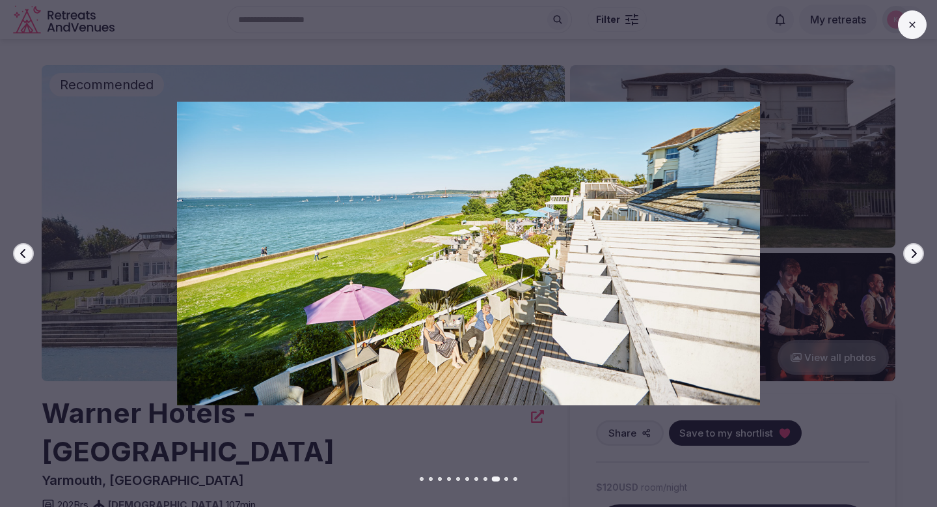
click at [915, 255] on icon "button" at bounding box center [914, 253] width 5 height 9
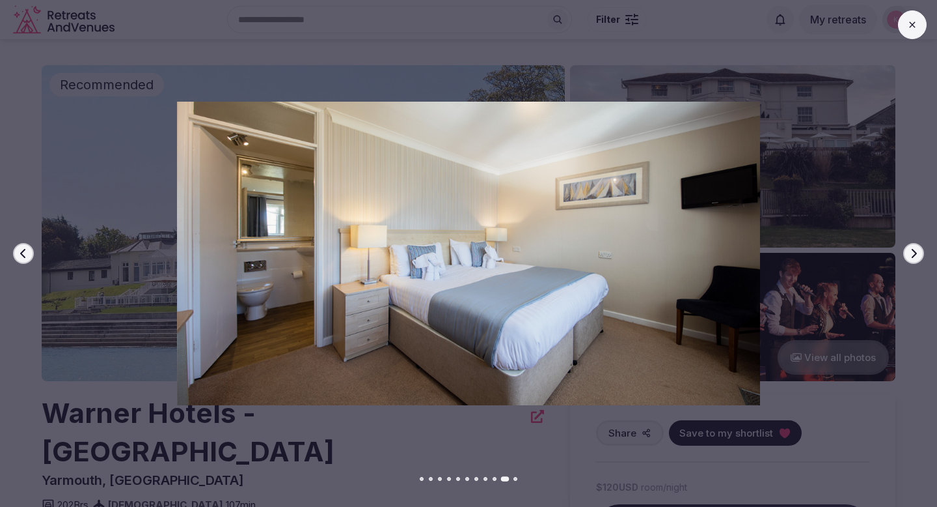
click at [915, 255] on icon "button" at bounding box center [914, 253] width 5 height 9
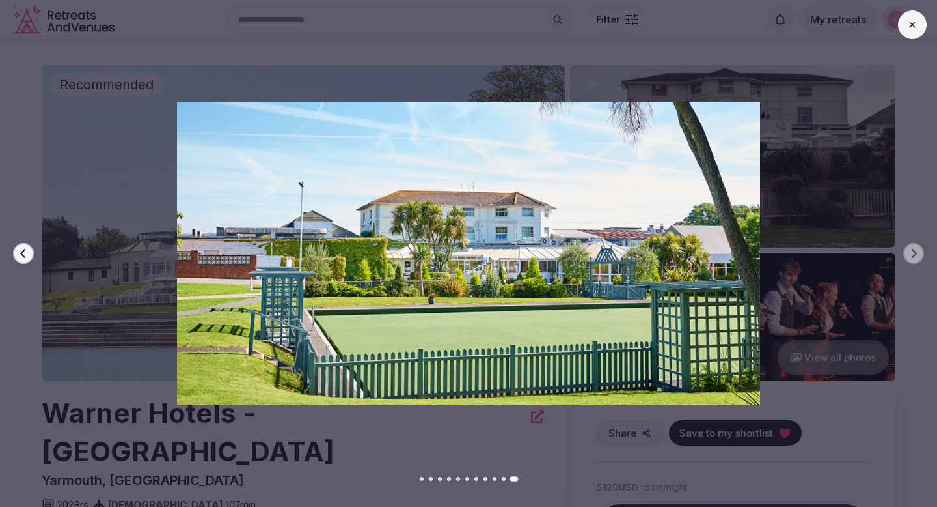
click at [905, 34] on button at bounding box center [912, 24] width 29 height 29
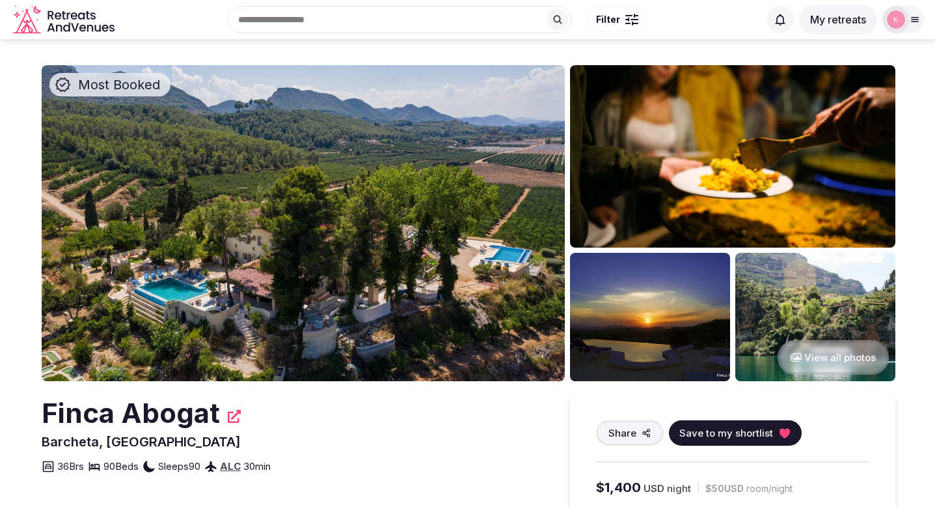
click at [396, 265] on img at bounding box center [303, 223] width 523 height 316
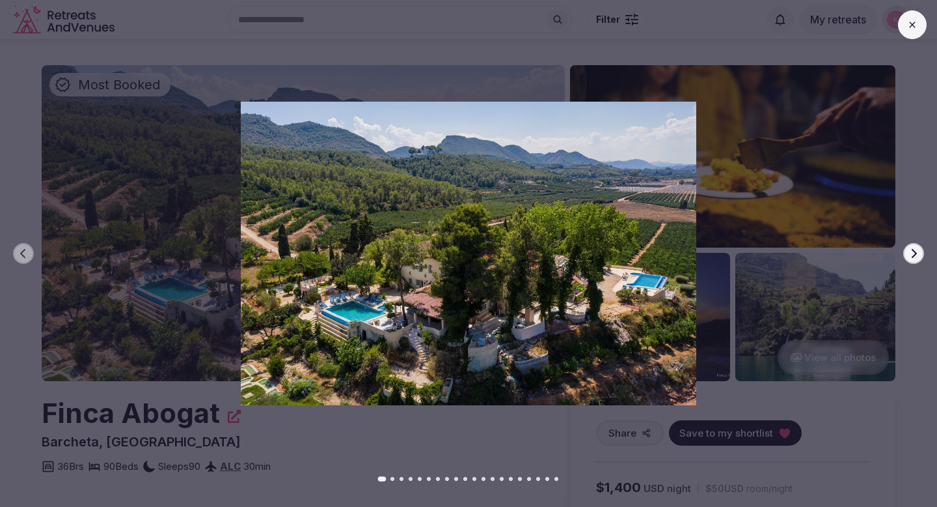
click at [914, 246] on button "Next slide" at bounding box center [914, 253] width 21 height 21
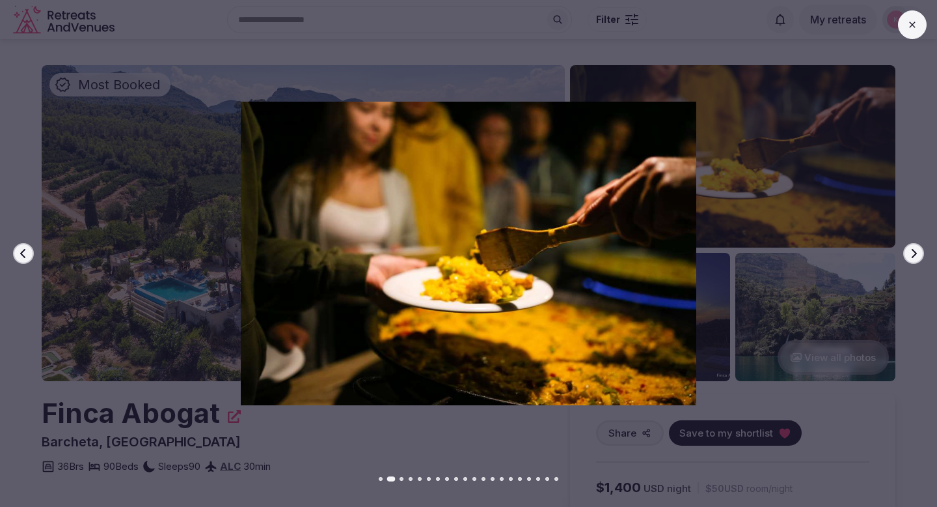
click at [909, 38] on div at bounding box center [912, 24] width 29 height 29
click at [913, 26] on icon at bounding box center [913, 25] width 10 height 10
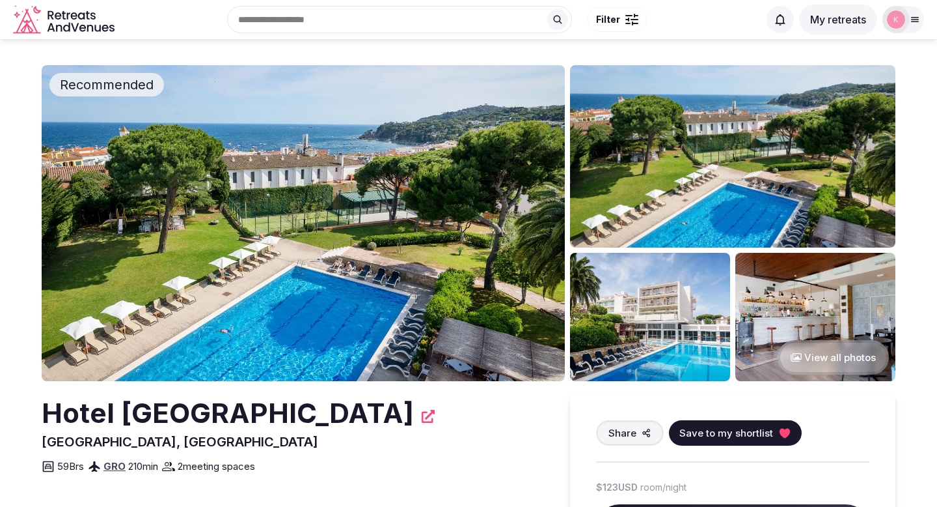
click at [447, 347] on img at bounding box center [303, 223] width 523 height 316
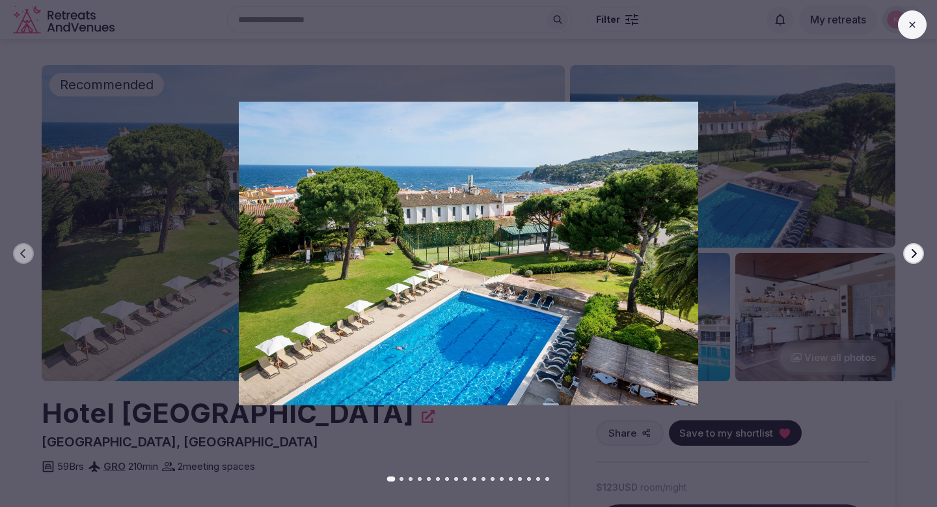
click at [906, 258] on button "Next slide" at bounding box center [914, 253] width 21 height 21
click at [915, 257] on icon "button" at bounding box center [914, 253] width 10 height 10
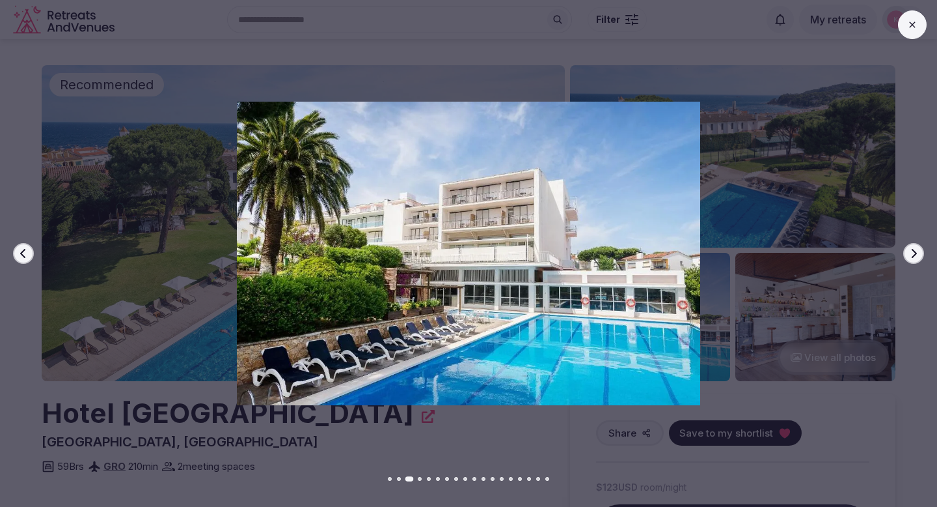
click at [915, 257] on icon "button" at bounding box center [914, 253] width 10 height 10
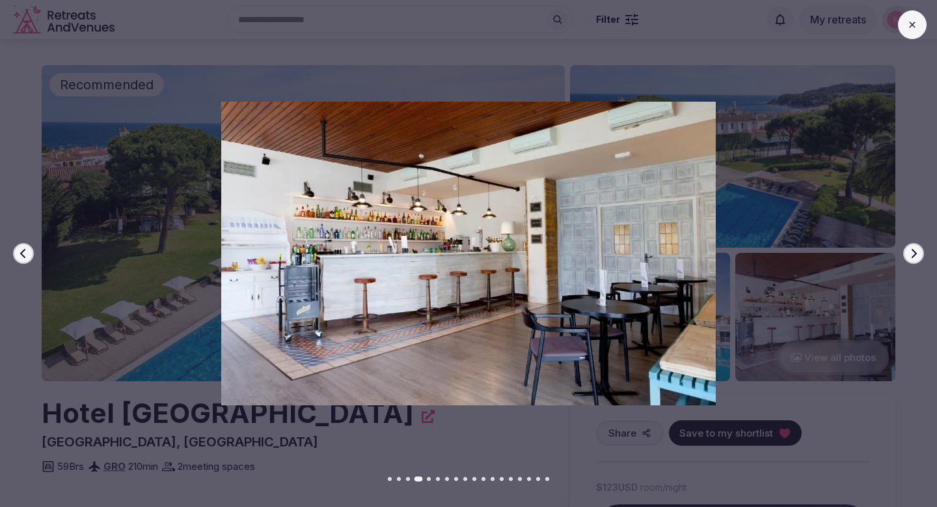
click at [915, 257] on icon "button" at bounding box center [914, 253] width 10 height 10
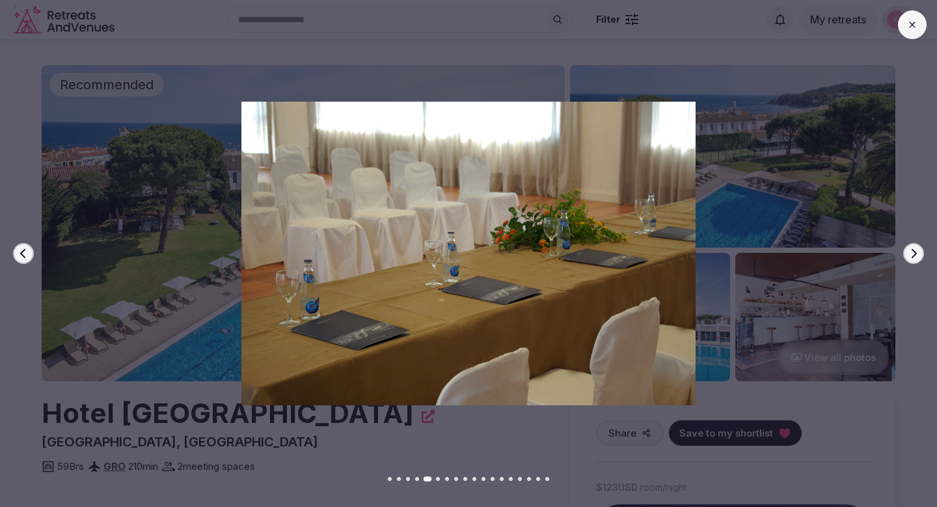
click at [915, 257] on icon "button" at bounding box center [914, 253] width 10 height 10
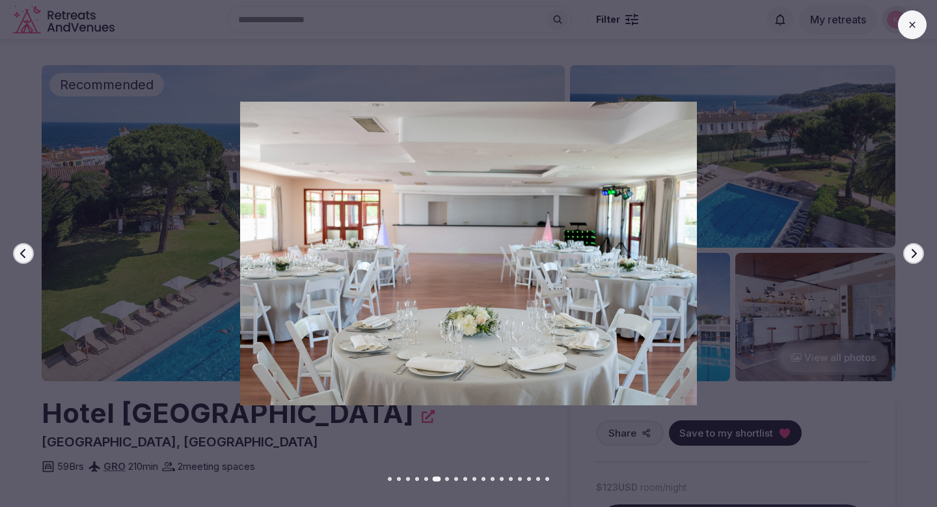
click at [915, 257] on icon "button" at bounding box center [914, 253] width 10 height 10
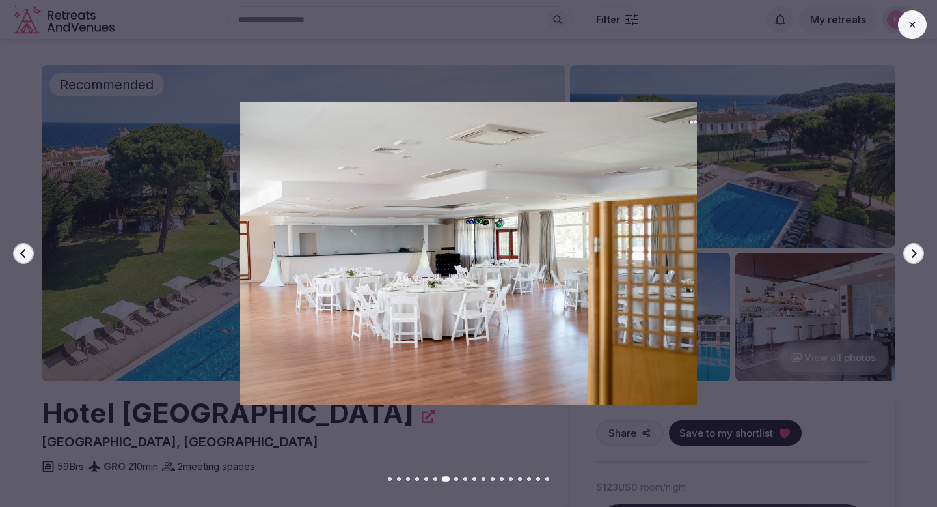
click at [915, 257] on icon "button" at bounding box center [914, 253] width 10 height 10
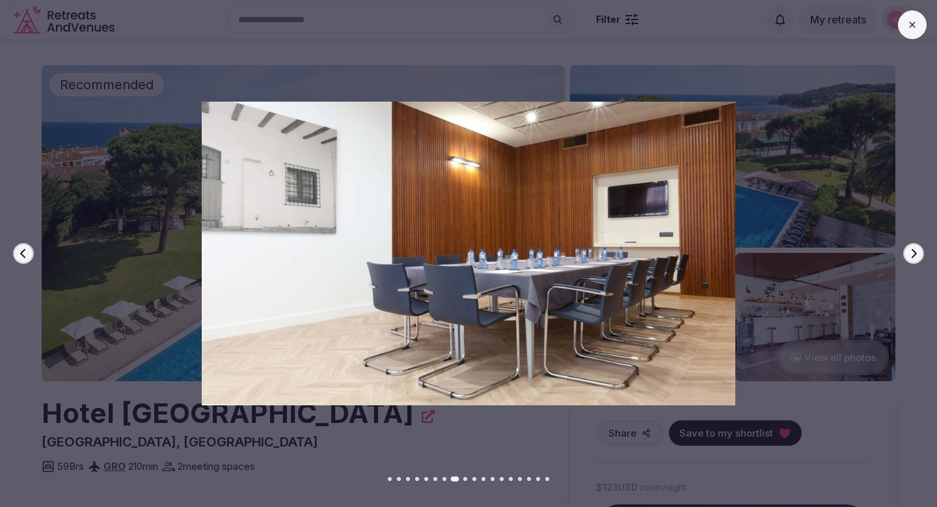
click at [915, 257] on icon "button" at bounding box center [914, 253] width 10 height 10
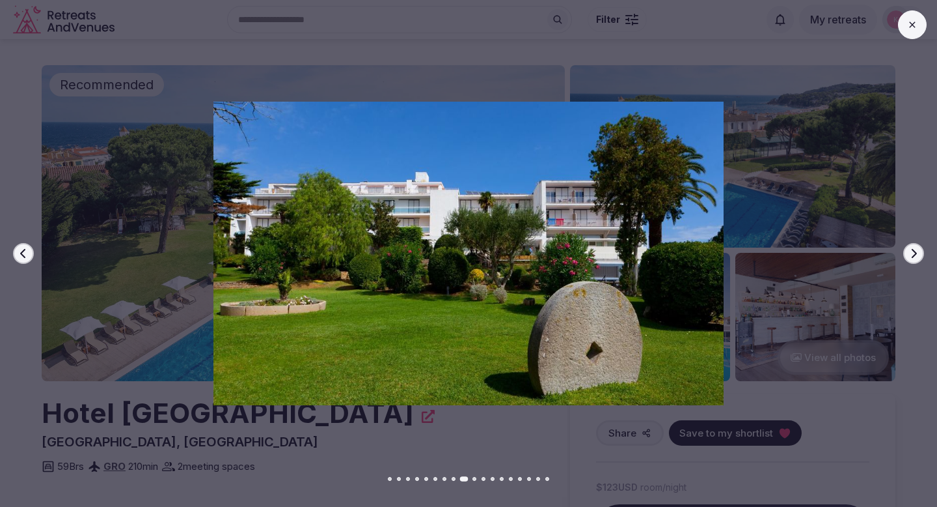
click at [915, 257] on icon "button" at bounding box center [914, 253] width 10 height 10
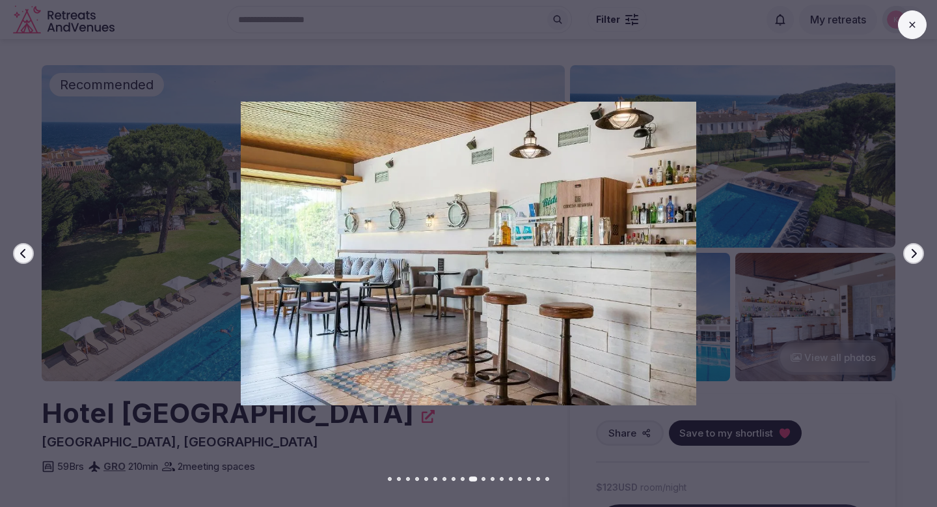
click at [915, 257] on icon "button" at bounding box center [914, 253] width 10 height 10
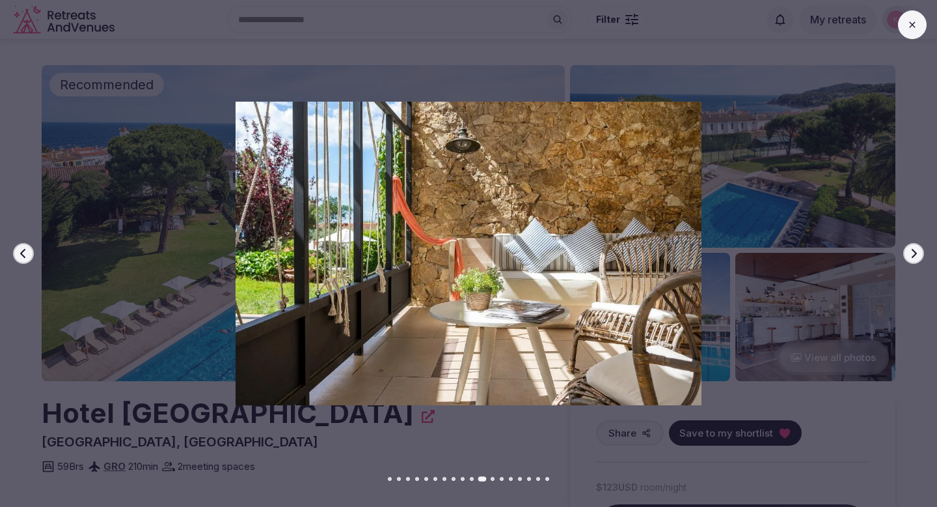
click at [915, 257] on icon "button" at bounding box center [914, 253] width 10 height 10
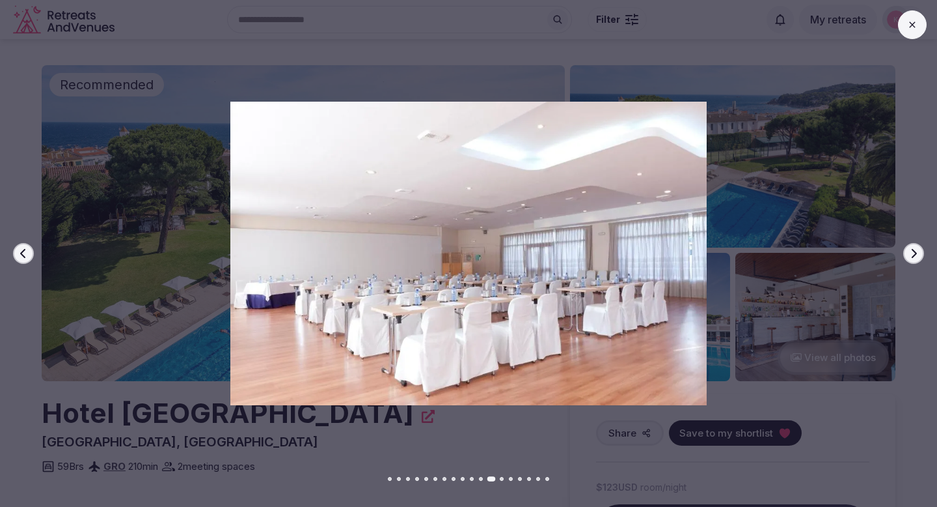
click at [915, 257] on icon "button" at bounding box center [914, 253] width 10 height 10
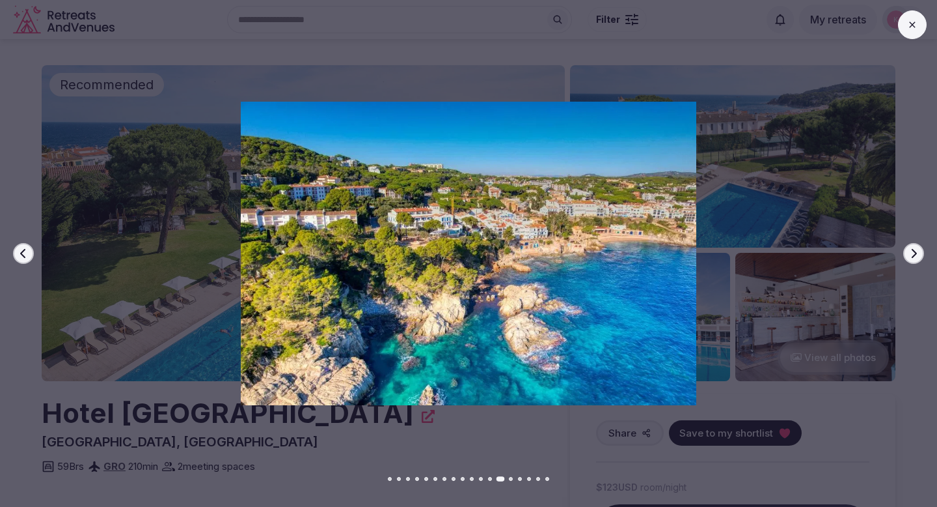
click at [915, 257] on icon "button" at bounding box center [914, 253] width 10 height 10
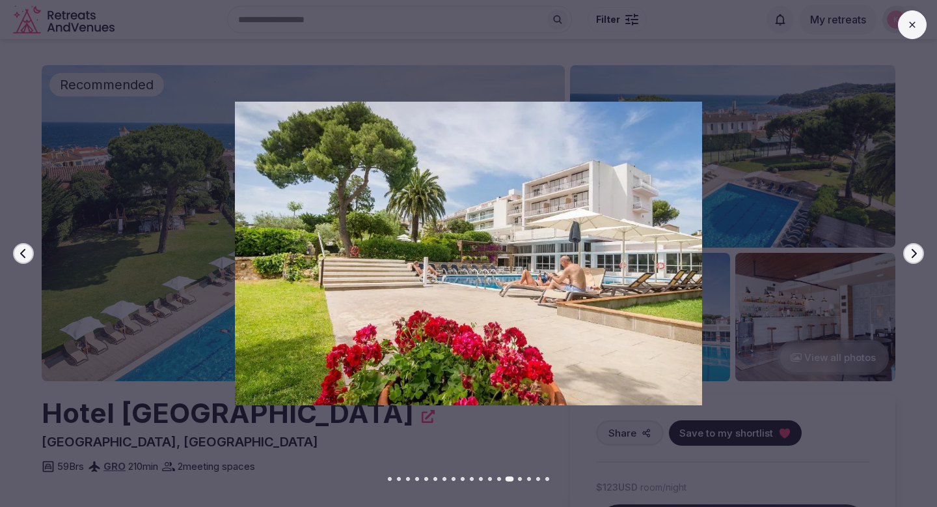
click at [915, 257] on icon "button" at bounding box center [914, 253] width 10 height 10
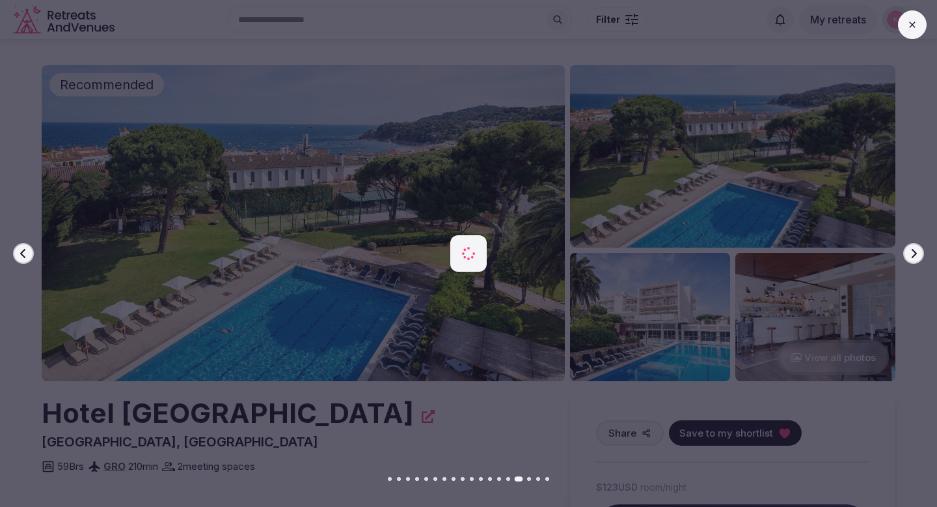
click at [915, 257] on icon "button" at bounding box center [914, 253] width 10 height 10
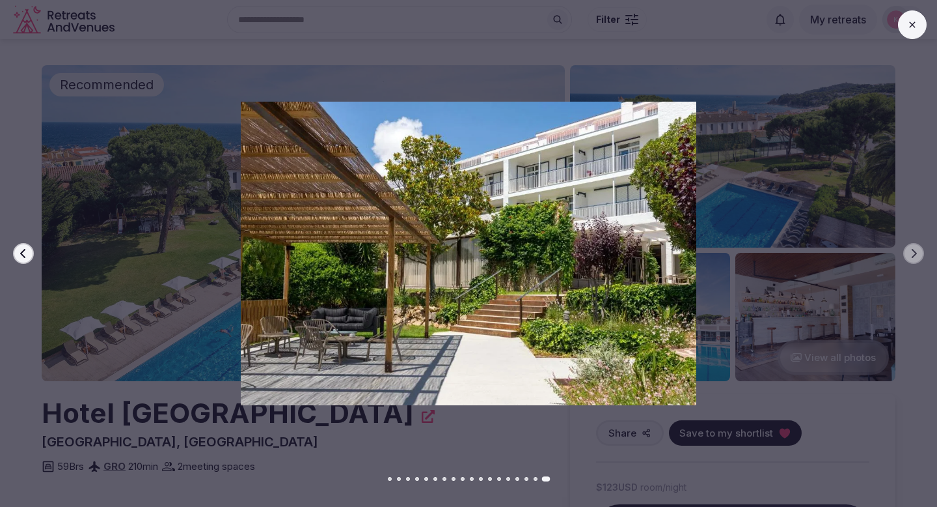
click at [909, 36] on button at bounding box center [912, 24] width 29 height 29
